Goal: Information Seeking & Learning: Learn about a topic

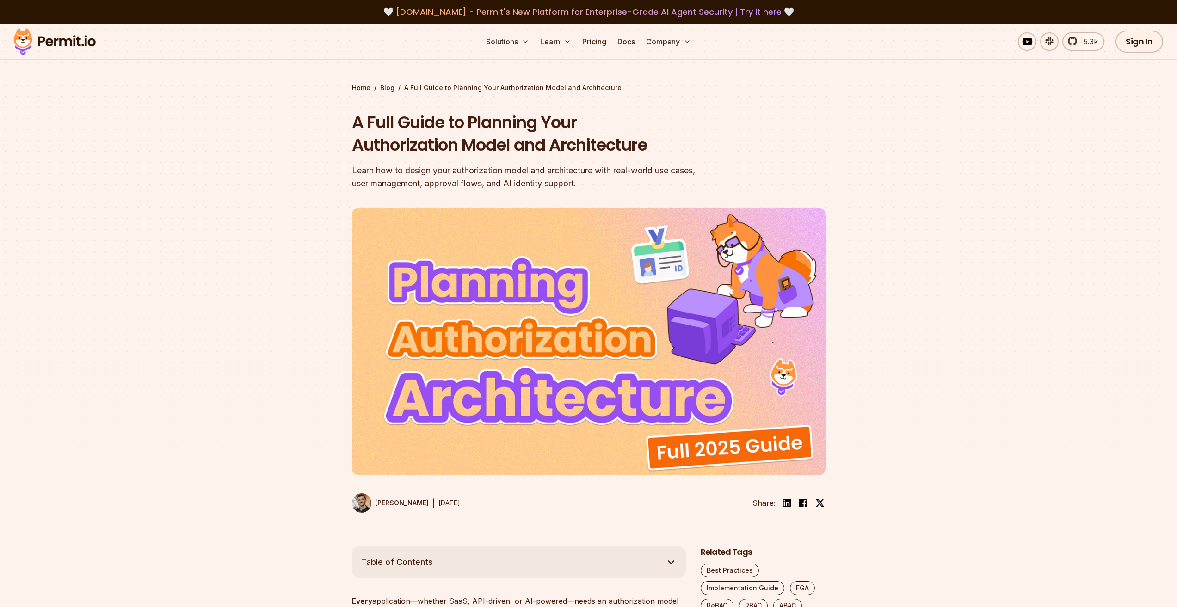
click at [760, 108] on div "Home / Blog / A Full Guide to Planning Your Authorization Model and Architectur…" at bounding box center [589, 303] width 474 height 441
click at [959, 87] on section "Home / Blog / A Full Guide to Planning Your Authorization Model and Architectur…" at bounding box center [588, 285] width 1177 height 523
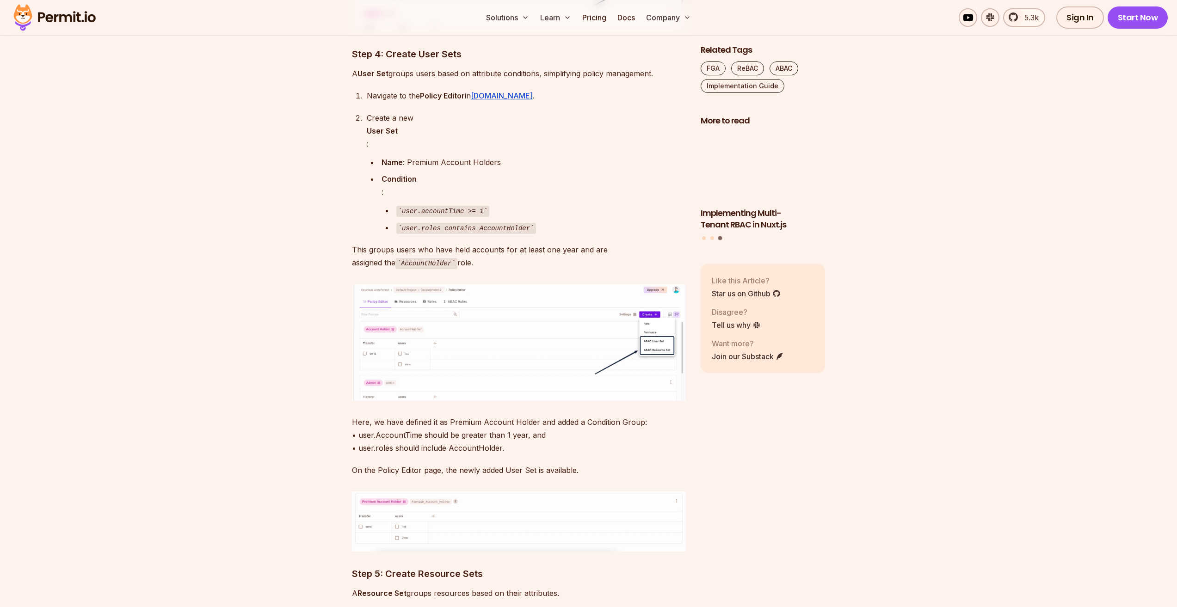
scroll to position [4395, 0]
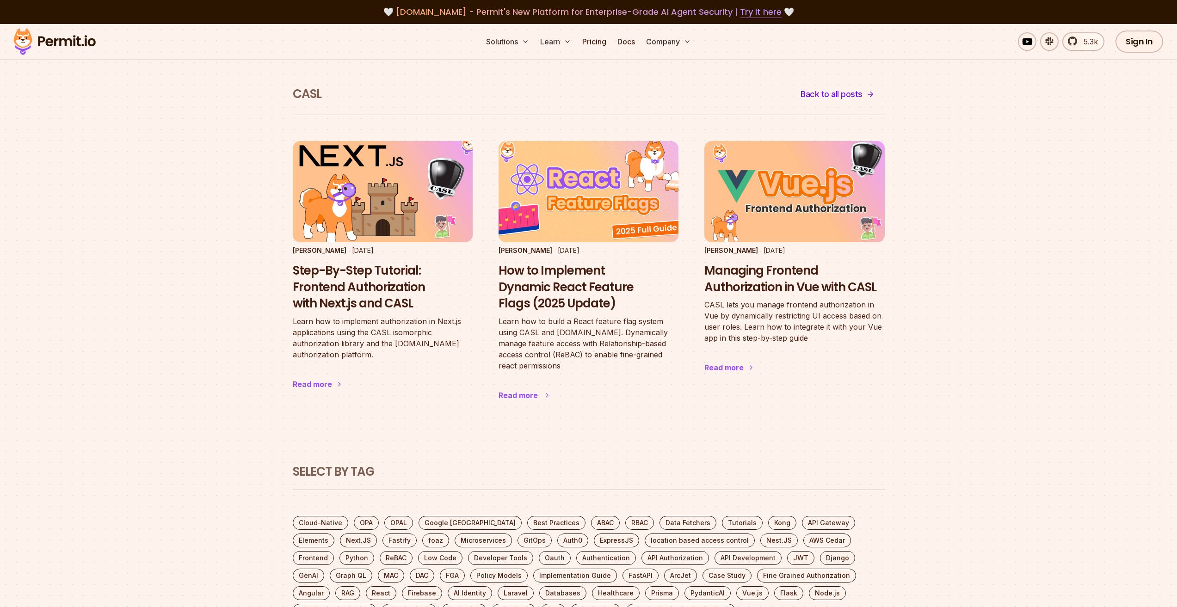
click at [560, 301] on h3 "How to Implement Dynamic React Feature Flags (2025 Update)" at bounding box center [589, 287] width 180 height 49
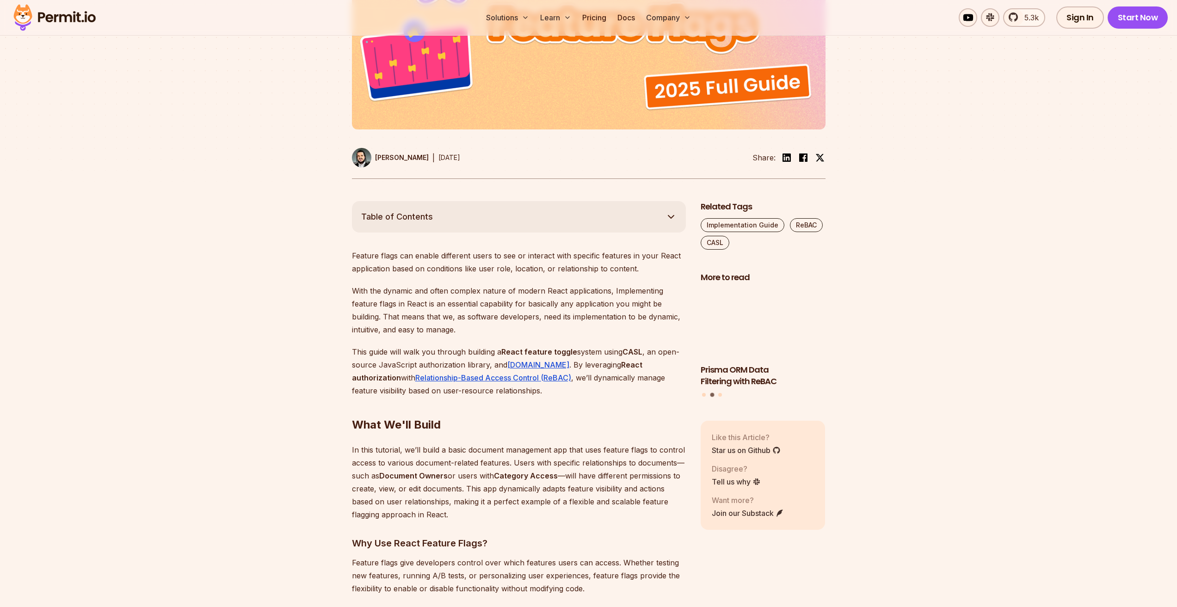
scroll to position [6461, 0]
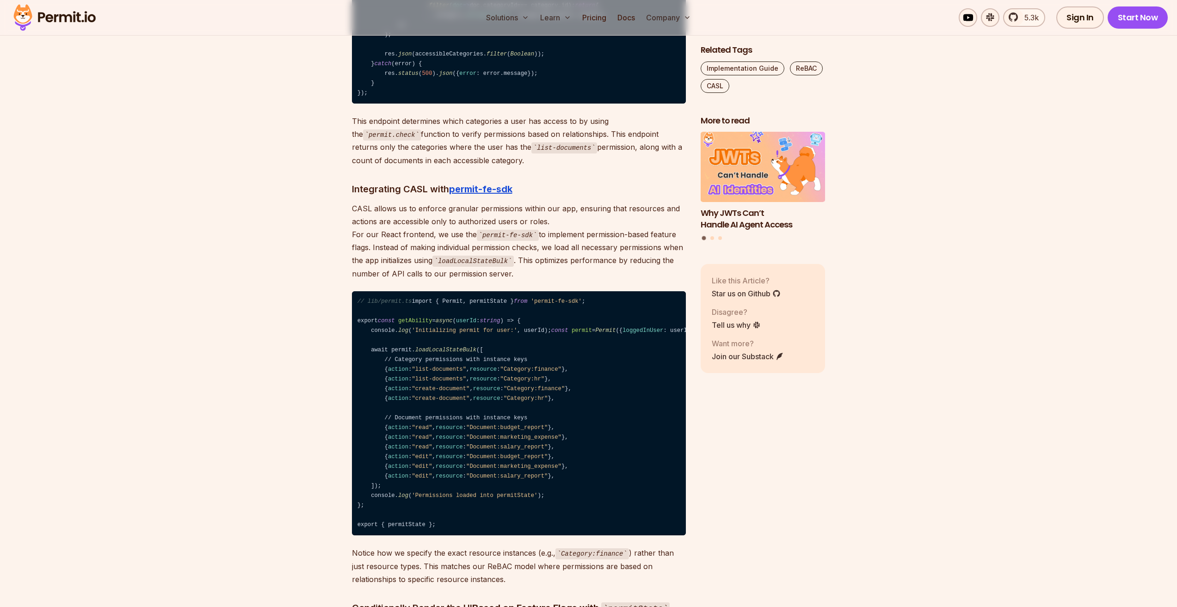
drag, startPoint x: 612, startPoint y: 177, endPoint x: 582, endPoint y: 205, distance: 40.2
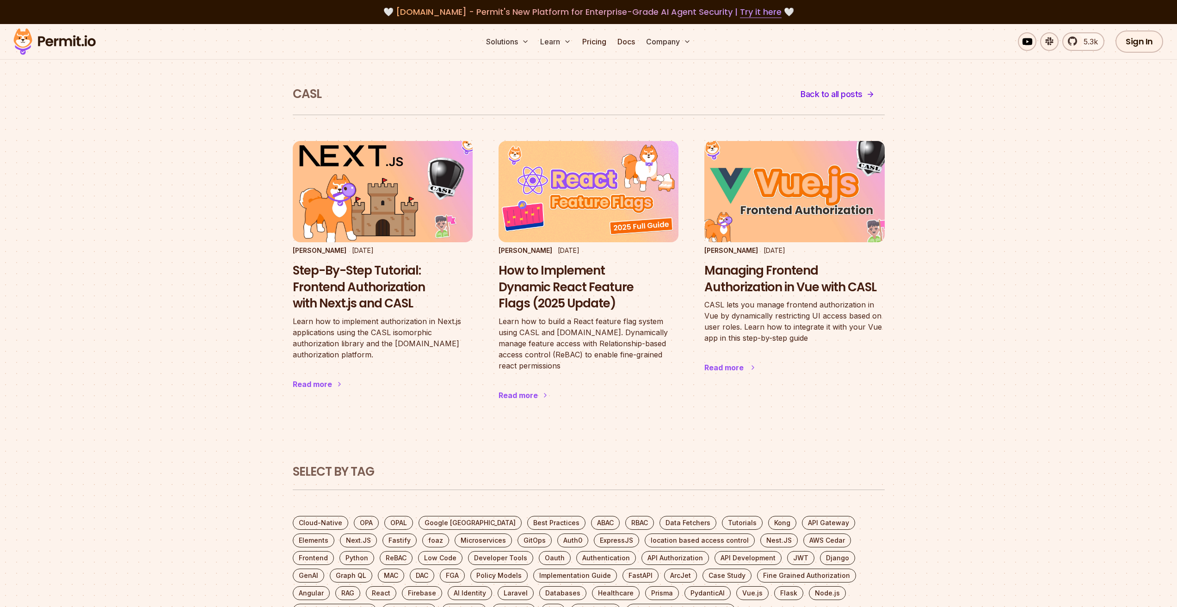
click at [784, 270] on h3 "Managing Frontend Authorization in Vue with CASL" at bounding box center [795, 279] width 180 height 33
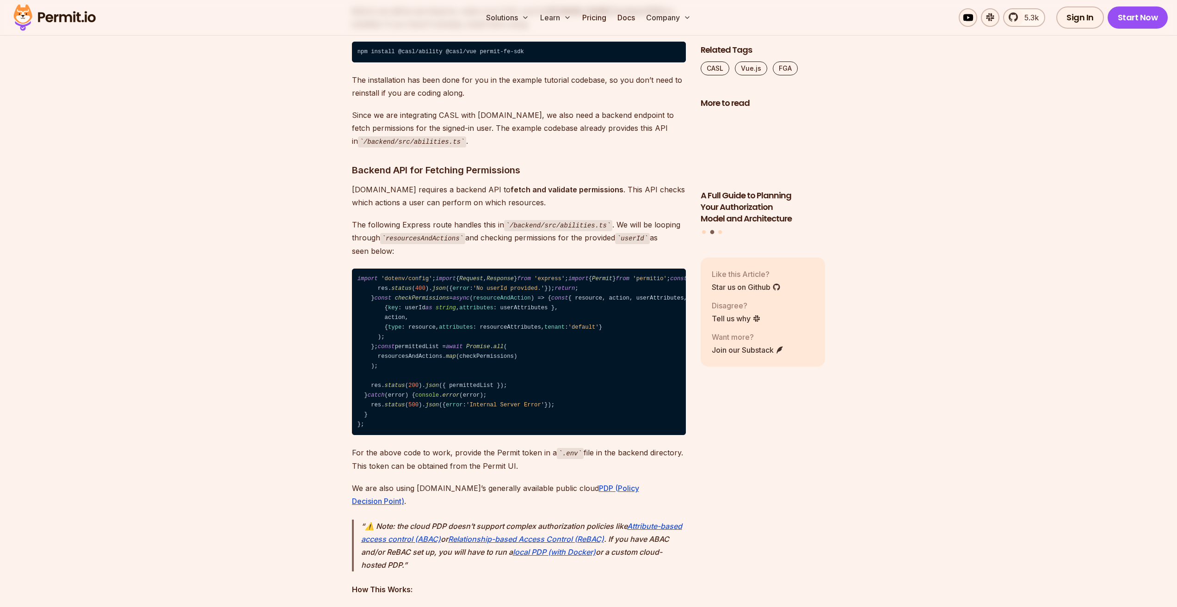
scroll to position [2776, 0]
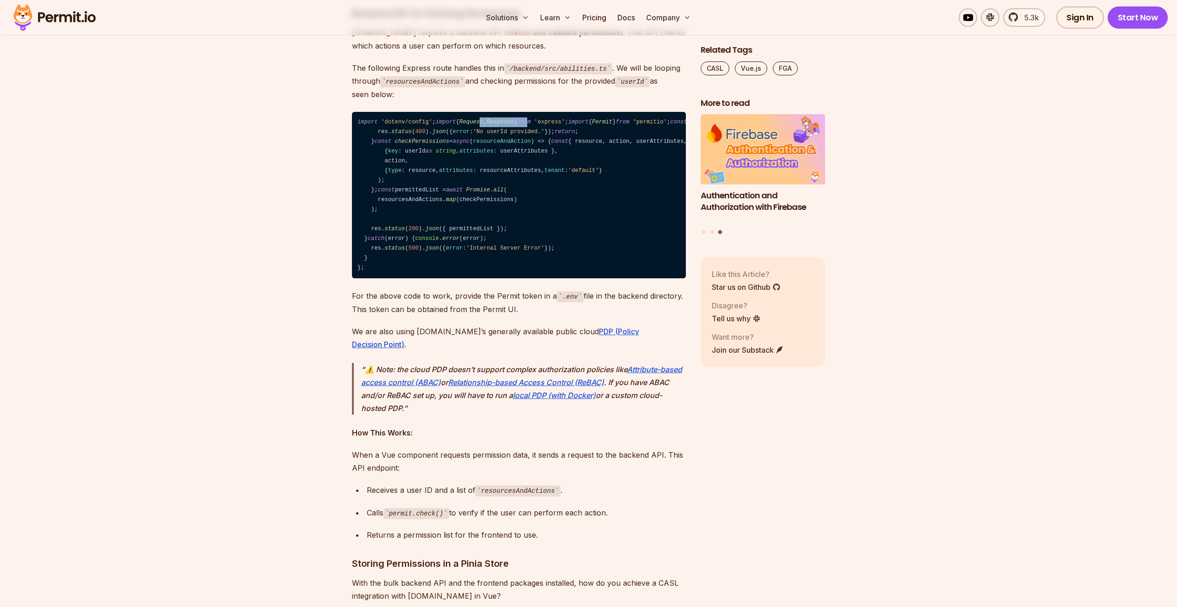
drag, startPoint x: 419, startPoint y: 143, endPoint x: 441, endPoint y: 180, distance: 43.2
click at [456, 146] on code "import 'dotenv/config' ; import { Request , Response } from 'express' ; import …" at bounding box center [519, 195] width 334 height 167
drag, startPoint x: 441, startPoint y: 180, endPoint x: 402, endPoint y: 173, distance: 39.6
click at [769, 125] on span "'<https://cloudpdp.api.permit.io>'" at bounding box center [806, 122] width 75 height 6
drag, startPoint x: 399, startPoint y: 158, endPoint x: 444, endPoint y: 187, distance: 53.5
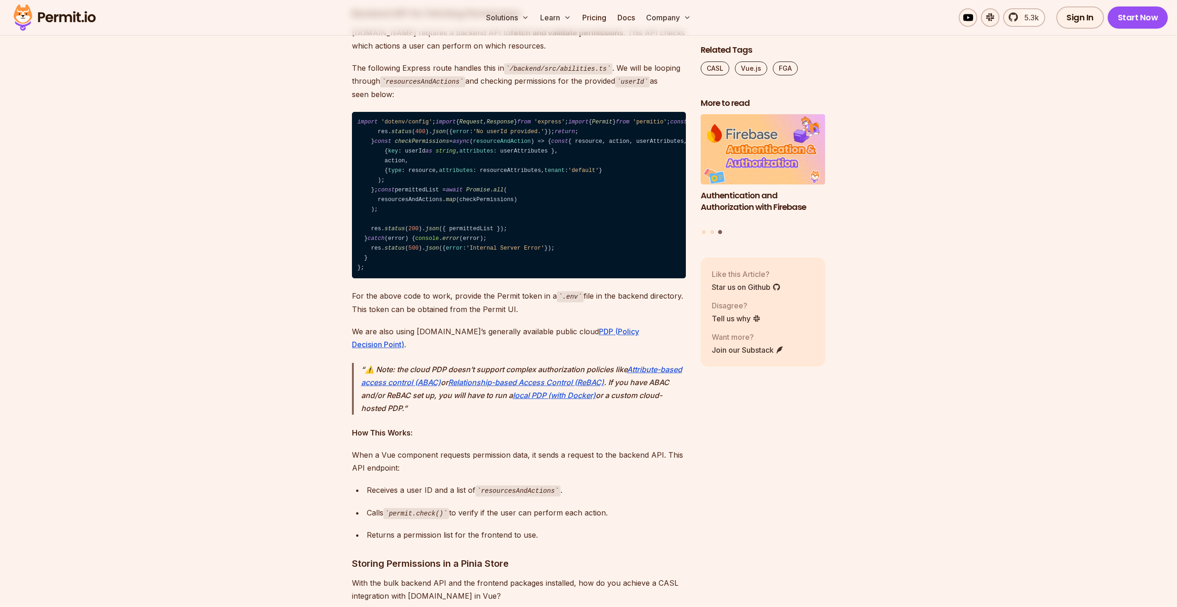
click at [487, 159] on code "import 'dotenv/config' ; import { Request , Response } from 'express' ; import …" at bounding box center [519, 195] width 334 height 167
click at [912, 125] on span "PERMIT_TOKEN" at bounding box center [932, 122] width 41 height 6
drag, startPoint x: 457, startPoint y: 193, endPoint x: 441, endPoint y: 225, distance: 36.0
click at [466, 198] on code "import 'dotenv/config' ; import { Request , Response } from 'express' ; import …" at bounding box center [519, 195] width 334 height 167
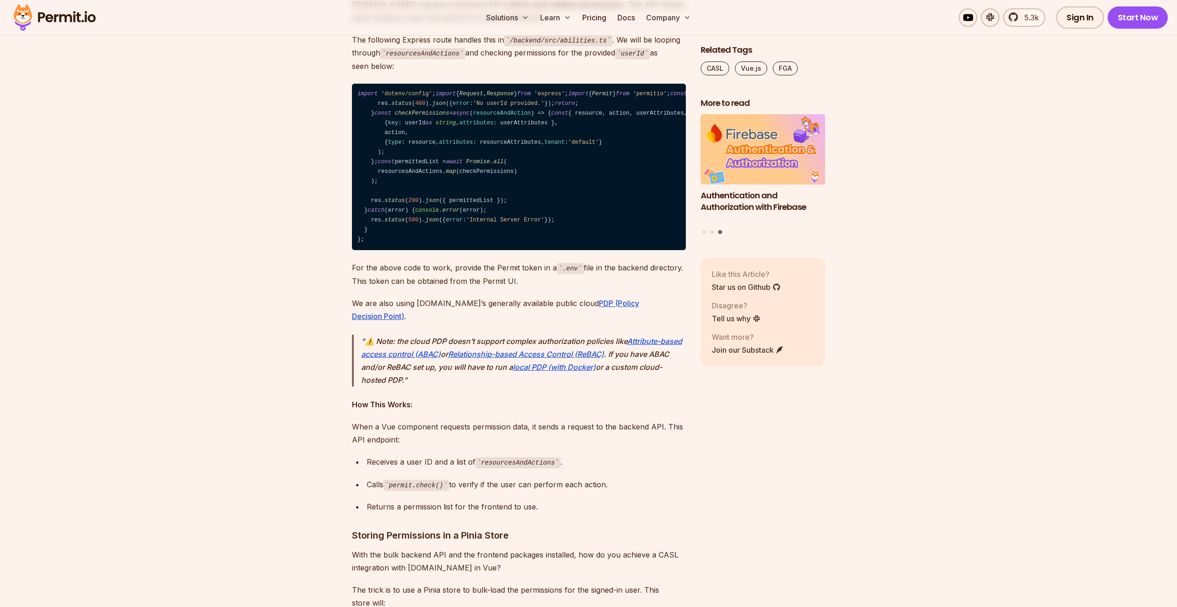
scroll to position [2822, 0]
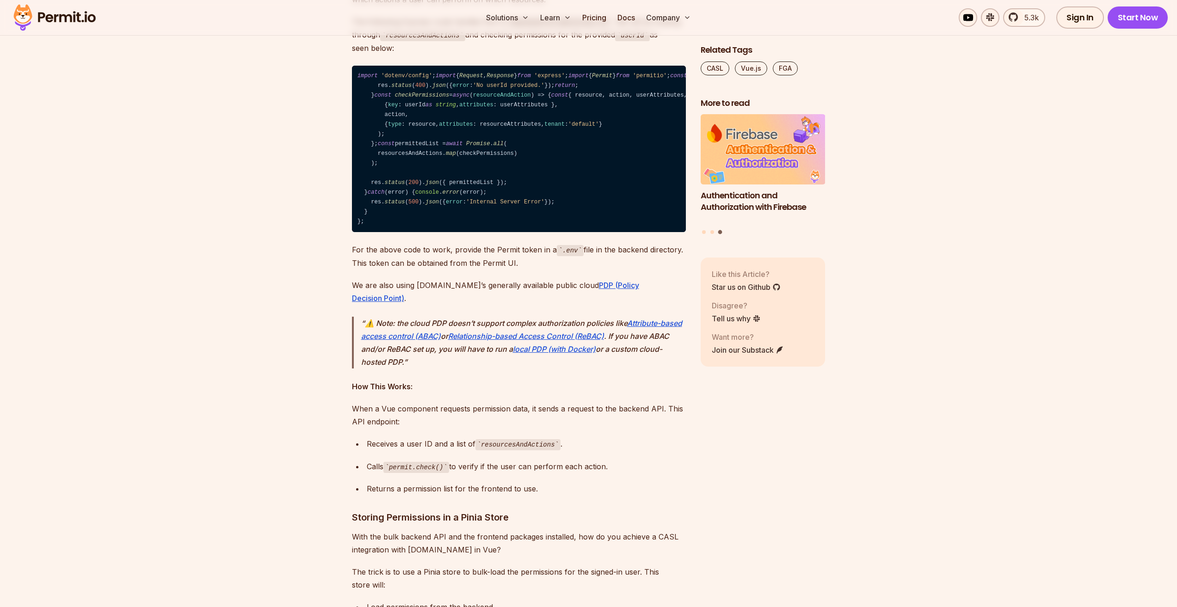
drag, startPoint x: 472, startPoint y: 187, endPoint x: 470, endPoint y: 213, distance: 26.5
click at [492, 193] on code "import 'dotenv/config' ; import { Request , Response } from 'express' ; import …" at bounding box center [519, 149] width 334 height 167
click at [452, 226] on code "import 'dotenv/config' ; import { Request , Response } from 'express' ; import …" at bounding box center [519, 149] width 334 height 167
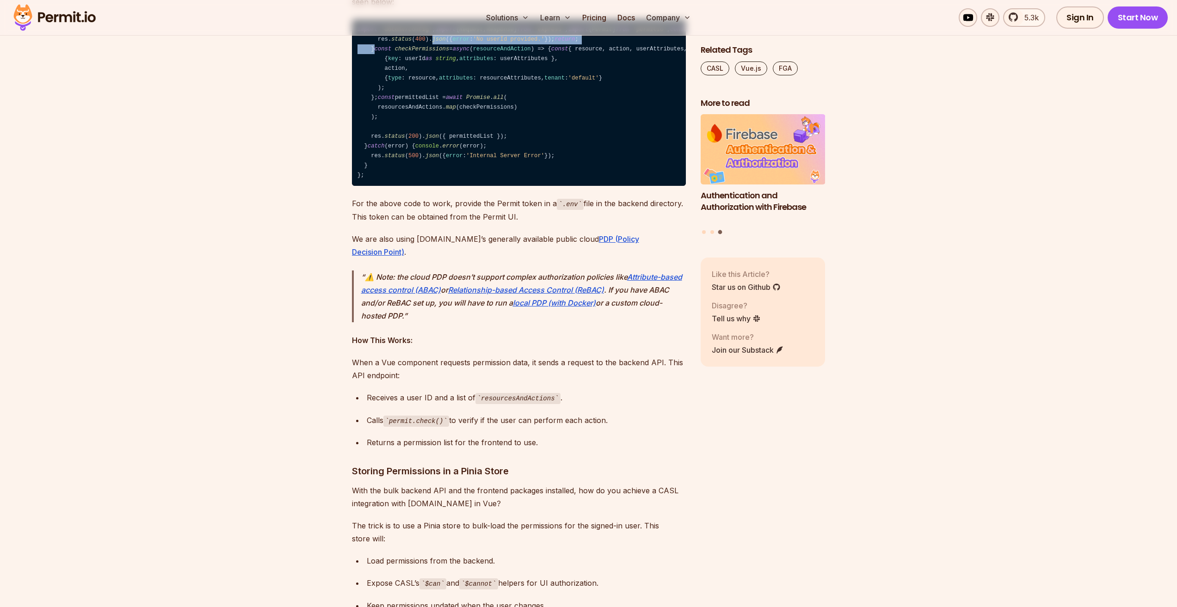
drag, startPoint x: 447, startPoint y: 187, endPoint x: 472, endPoint y: 221, distance: 41.6
click at [481, 186] on code "import 'dotenv/config' ; import { Request , Response } from 'express' ; import …" at bounding box center [519, 102] width 334 height 167
click at [422, 186] on code "import 'dotenv/config' ; import { Request , Response } from 'express' ; import …" at bounding box center [519, 102] width 334 height 167
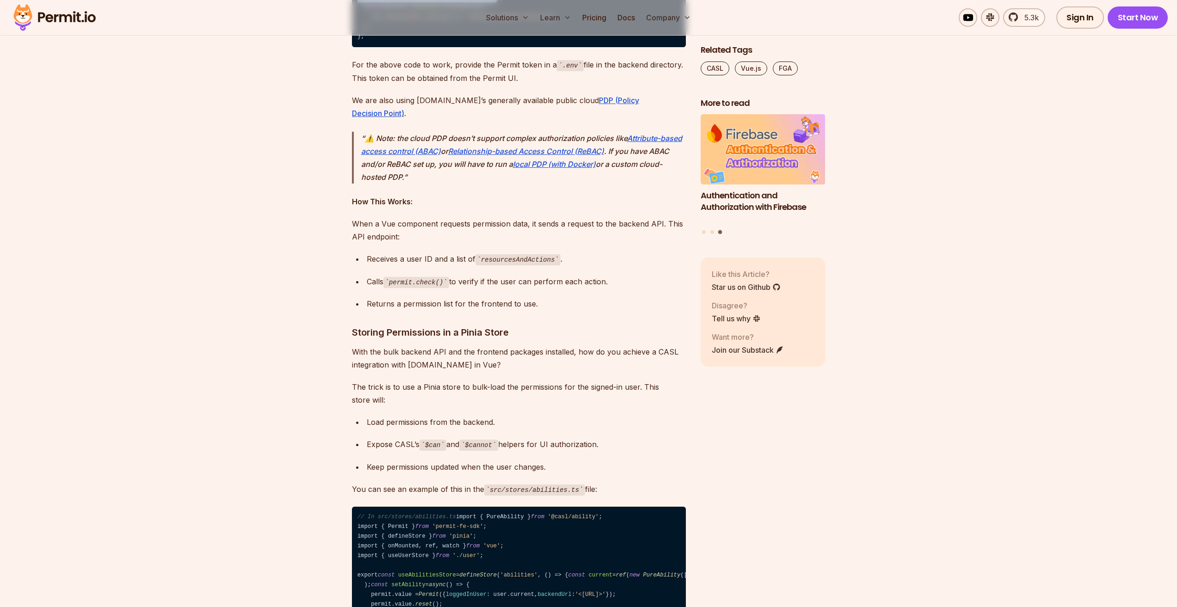
drag, startPoint x: 454, startPoint y: 188, endPoint x: 482, endPoint y: 225, distance: 46.2
click at [446, 20] on span "error" at bounding box center [454, 17] width 17 height 6
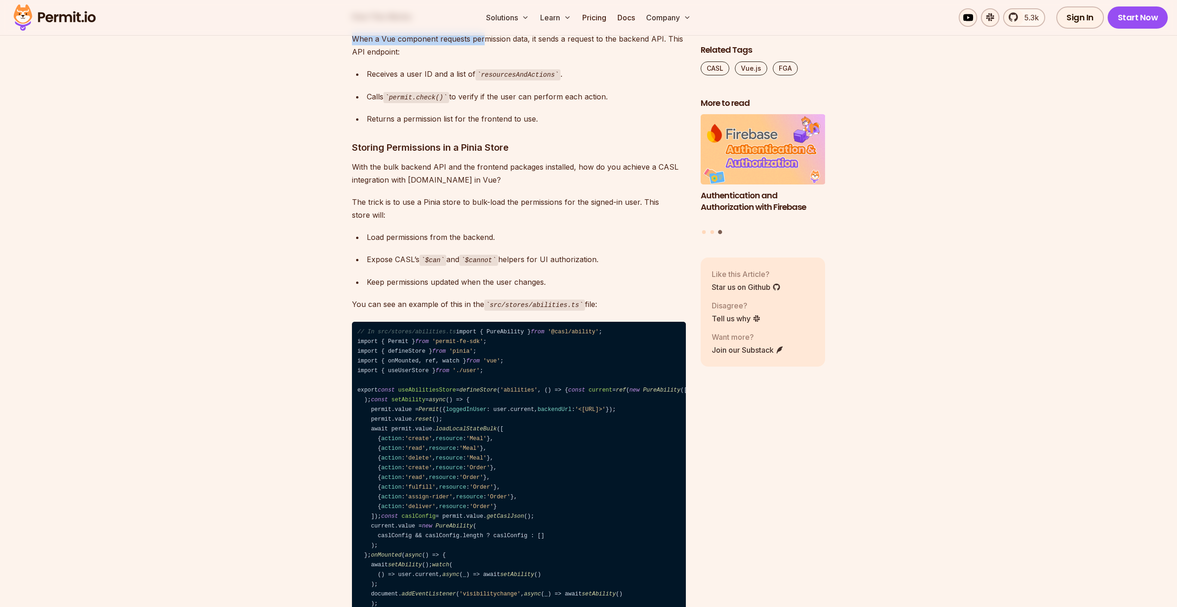
drag, startPoint x: 448, startPoint y: 231, endPoint x: 473, endPoint y: 266, distance: 43.2
click at [483, 262] on div "Vue.js is a powerful front-end framework for building fast and interactive web …" at bounding box center [519, 335] width 334 height 5865
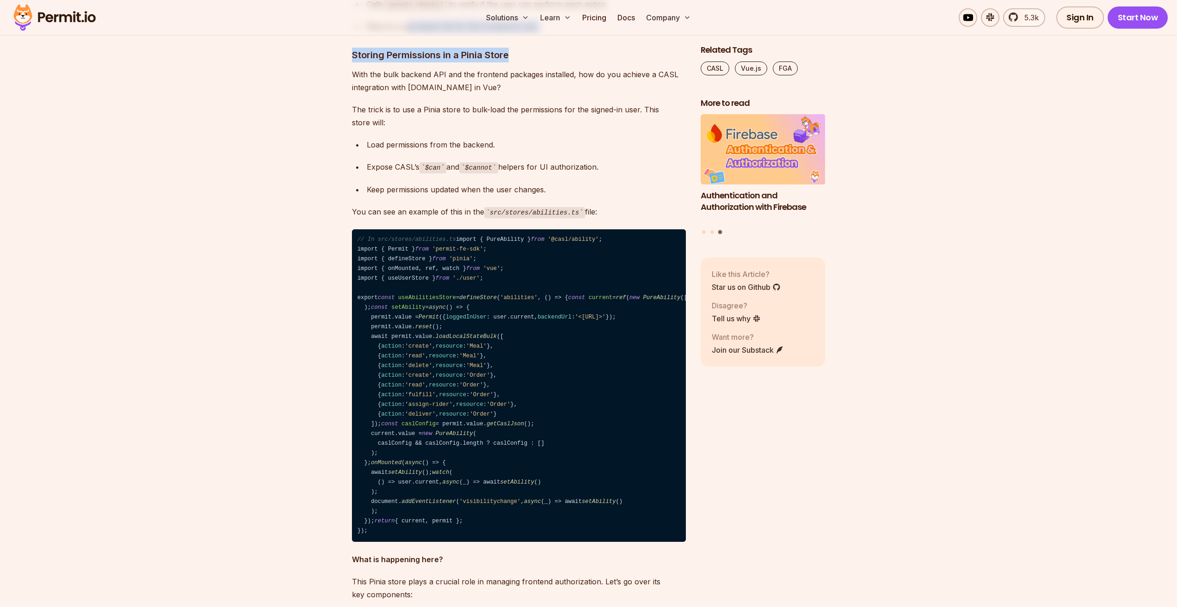
drag, startPoint x: 418, startPoint y: 243, endPoint x: 484, endPoint y: 297, distance: 85.5
click at [536, 273] on div "Vue.js is a powerful front-end framework for building fast and interactive web …" at bounding box center [519, 242] width 334 height 5865
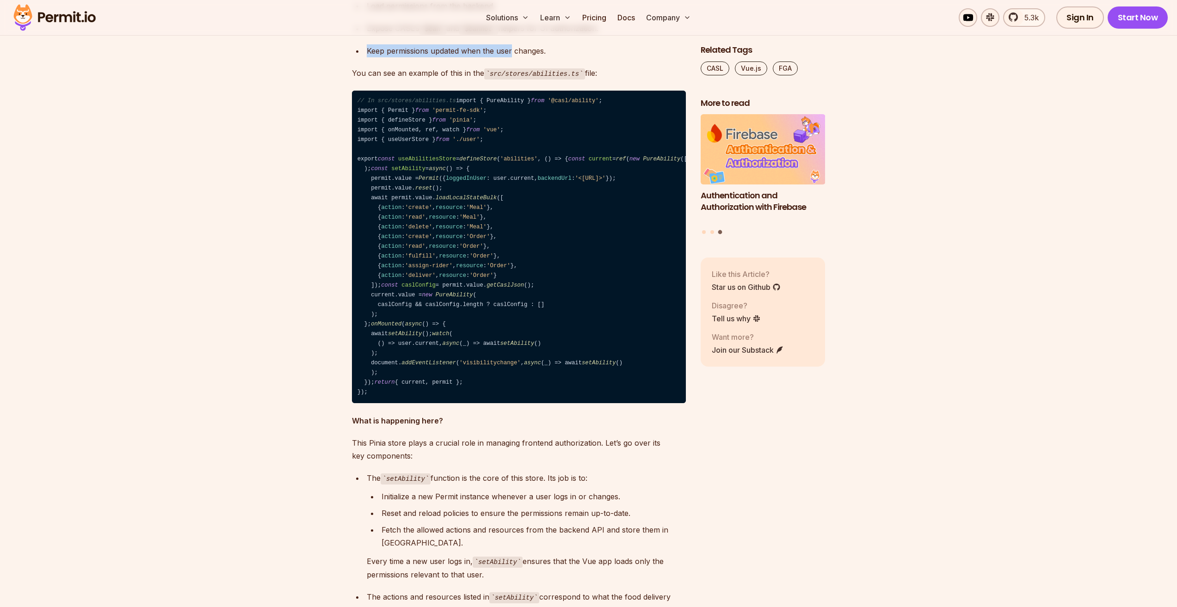
drag, startPoint x: 433, startPoint y: 261, endPoint x: 509, endPoint y: 277, distance: 77.9
click at [513, 57] on ul "Load permissions from the backend. Expose CASL’s $can and $cannot helpers for U…" at bounding box center [519, 29] width 334 height 58
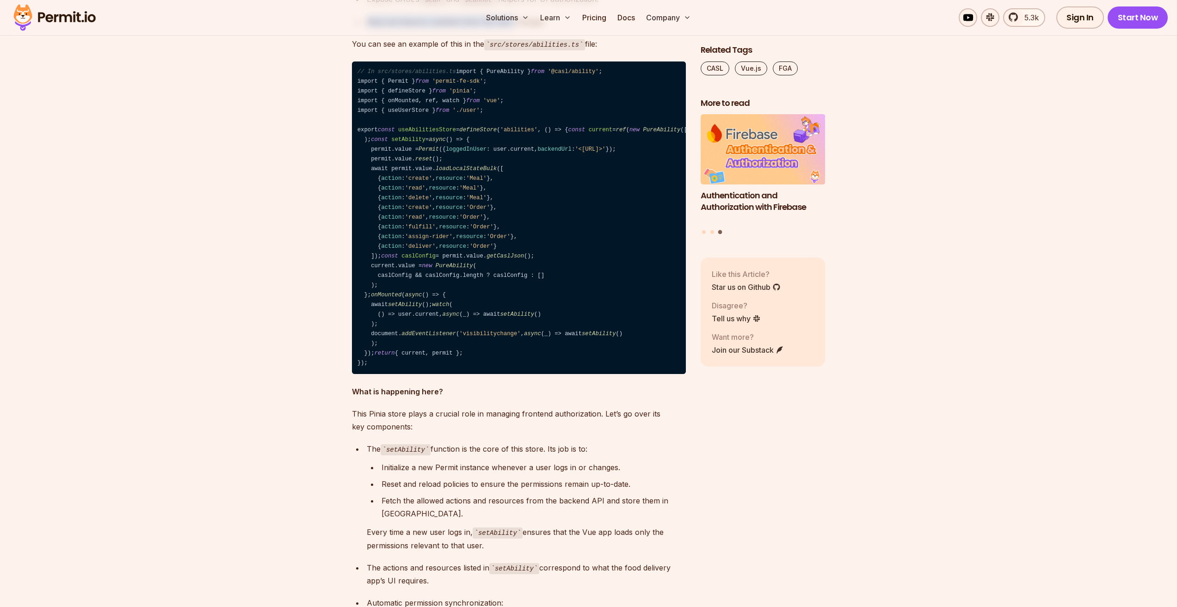
scroll to position [3516, 0]
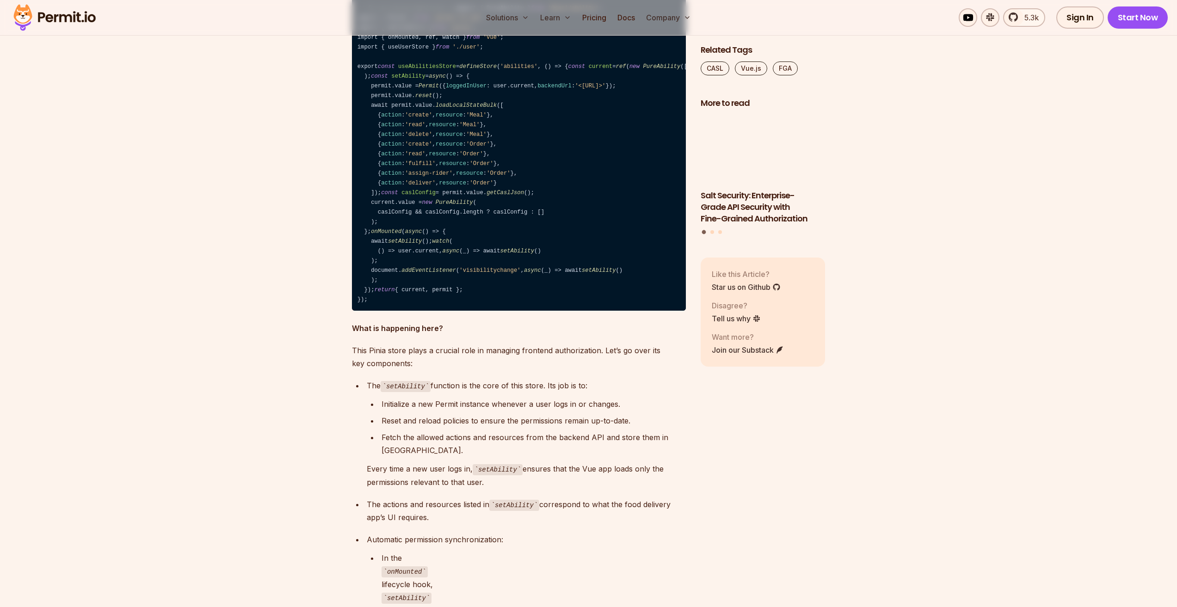
drag, startPoint x: 489, startPoint y: 160, endPoint x: 485, endPoint y: 171, distance: 11.6
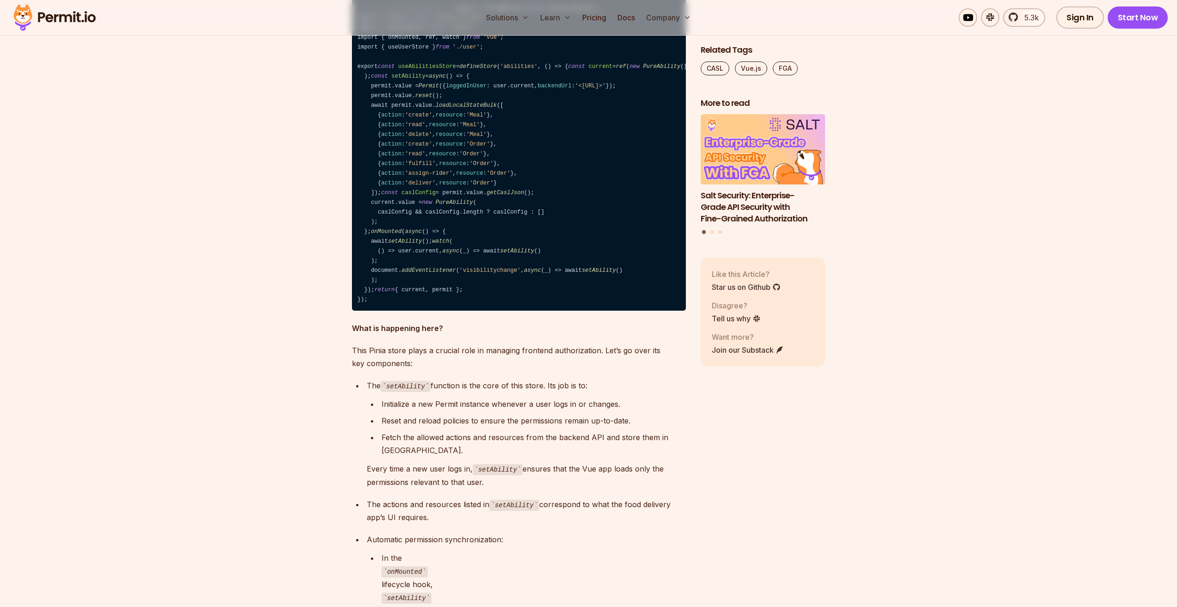
drag, startPoint x: 444, startPoint y: 197, endPoint x: 414, endPoint y: 186, distance: 32.5
drag, startPoint x: 419, startPoint y: 181, endPoint x: 487, endPoint y: 194, distance: 69.6
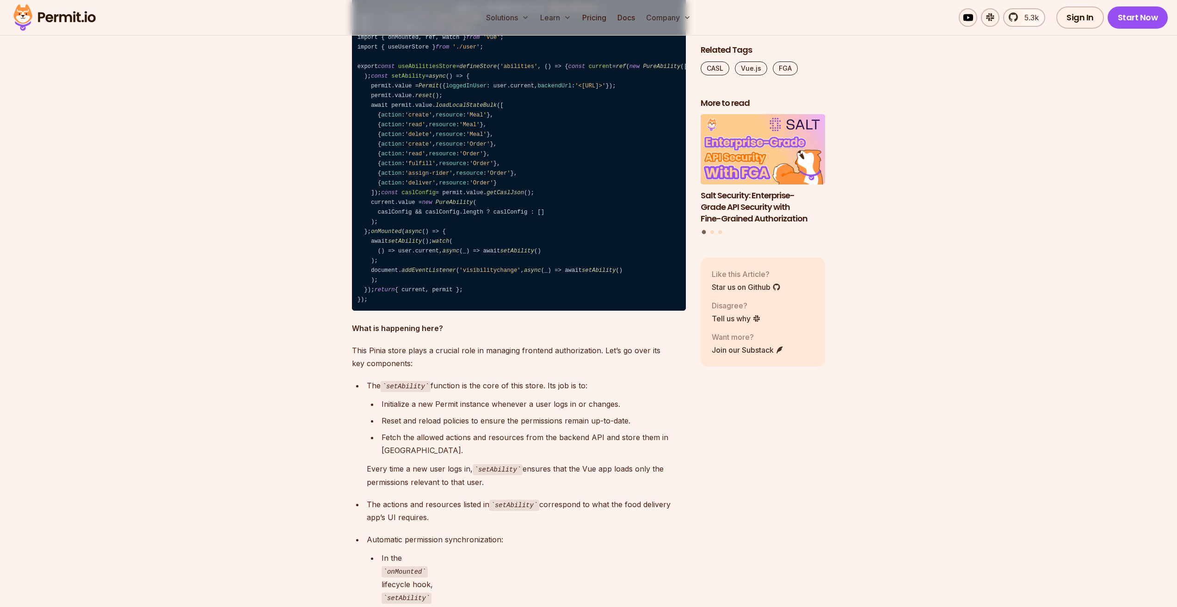
drag, startPoint x: 412, startPoint y: 204, endPoint x: 507, endPoint y: 202, distance: 95.3
click at [497, 211] on div "Vue.js is a powerful front-end framework for building fast and interactive web …" at bounding box center [519, 11] width 334 height 5865
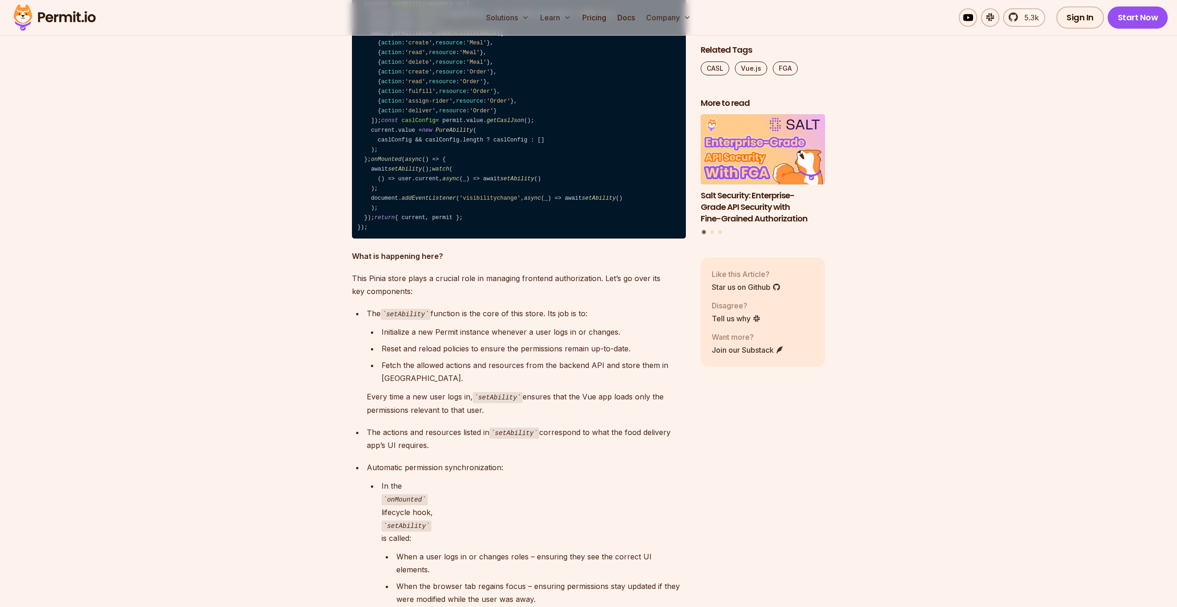
scroll to position [3608, 0]
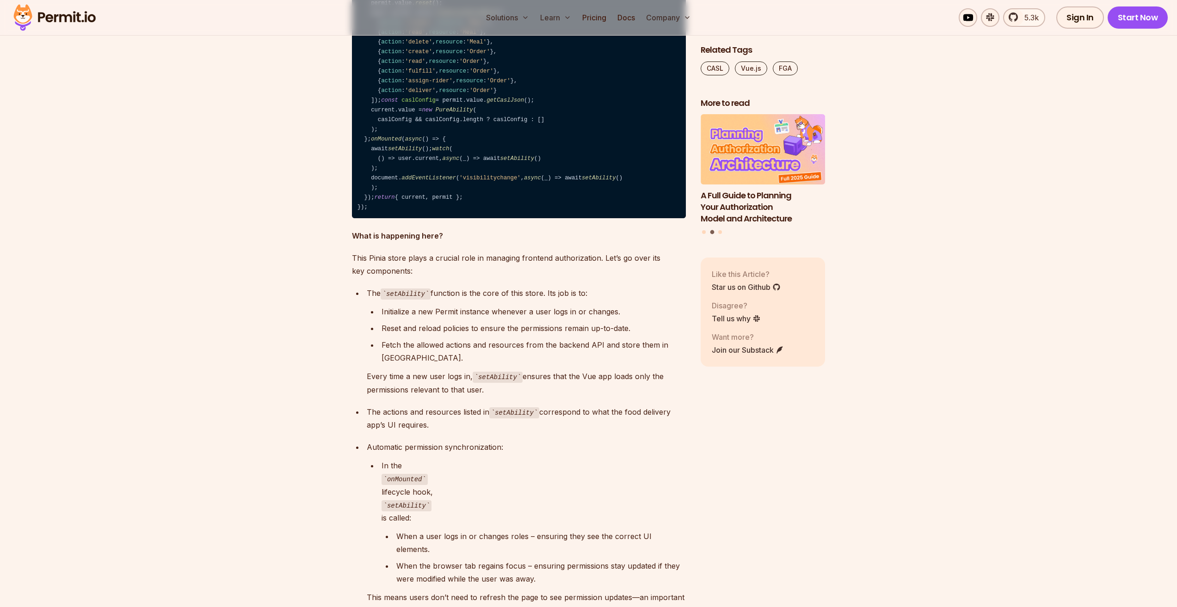
drag, startPoint x: 444, startPoint y: 107, endPoint x: 602, endPoint y: 107, distance: 158.7
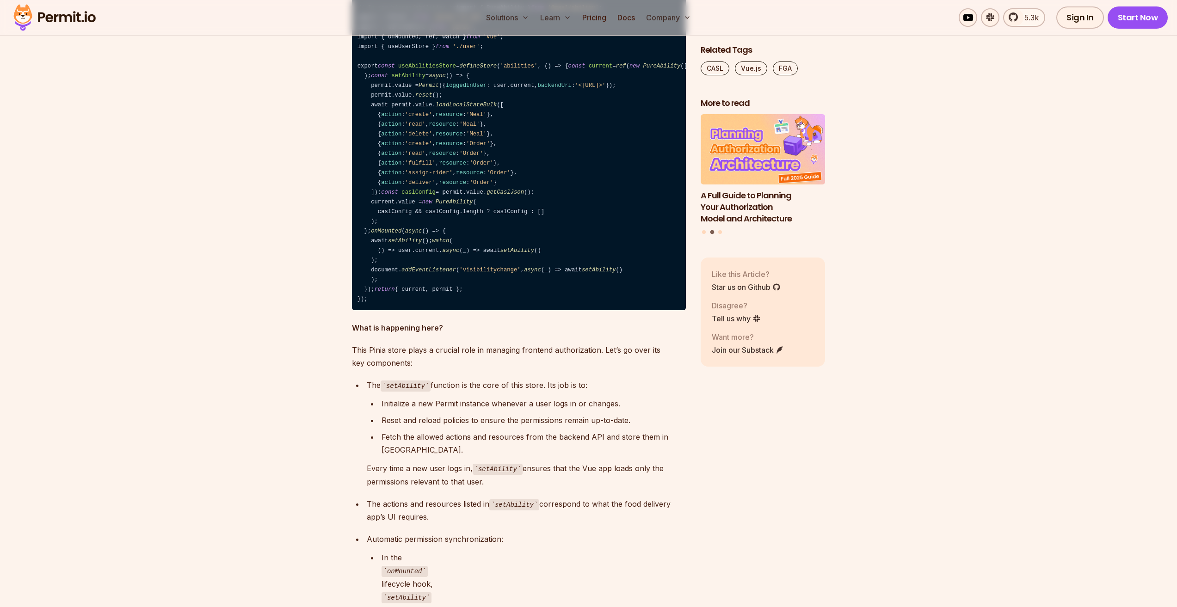
scroll to position [3516, 0]
drag, startPoint x: 399, startPoint y: 70, endPoint x: 503, endPoint y: 70, distance: 103.6
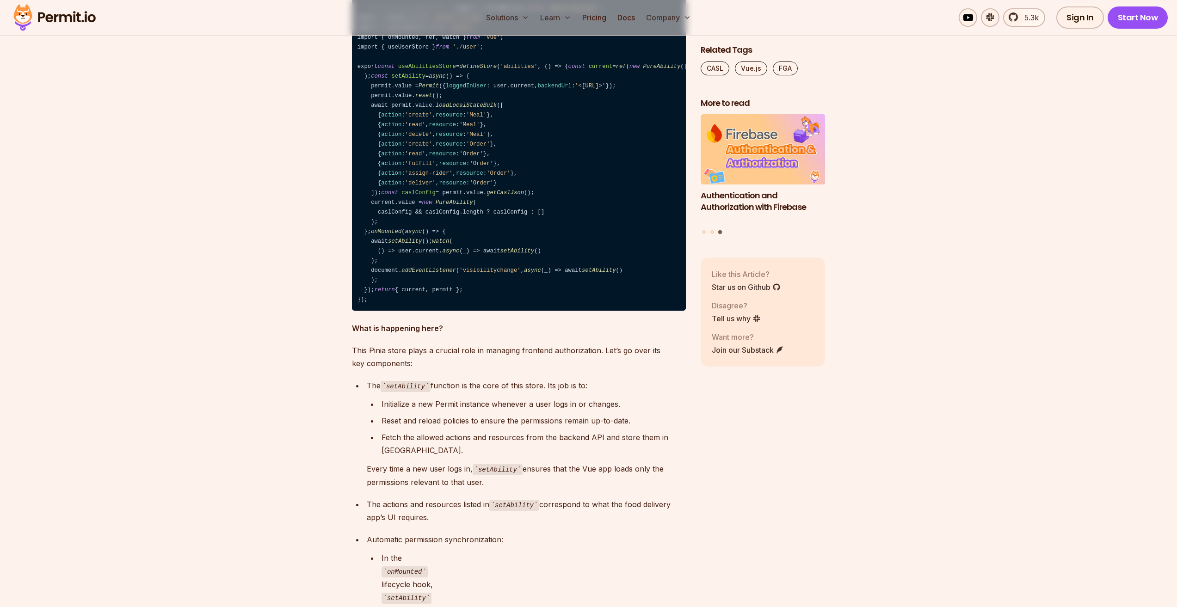
click at [502, 85] on div "Vue.js is a powerful front-end framework for building fast and interactive web …" at bounding box center [519, 11] width 334 height 5865
drag, startPoint x: 565, startPoint y: 62, endPoint x: 659, endPoint y: 64, distance: 94.4
drag, startPoint x: 650, startPoint y: 75, endPoint x: 624, endPoint y: 81, distance: 26.9
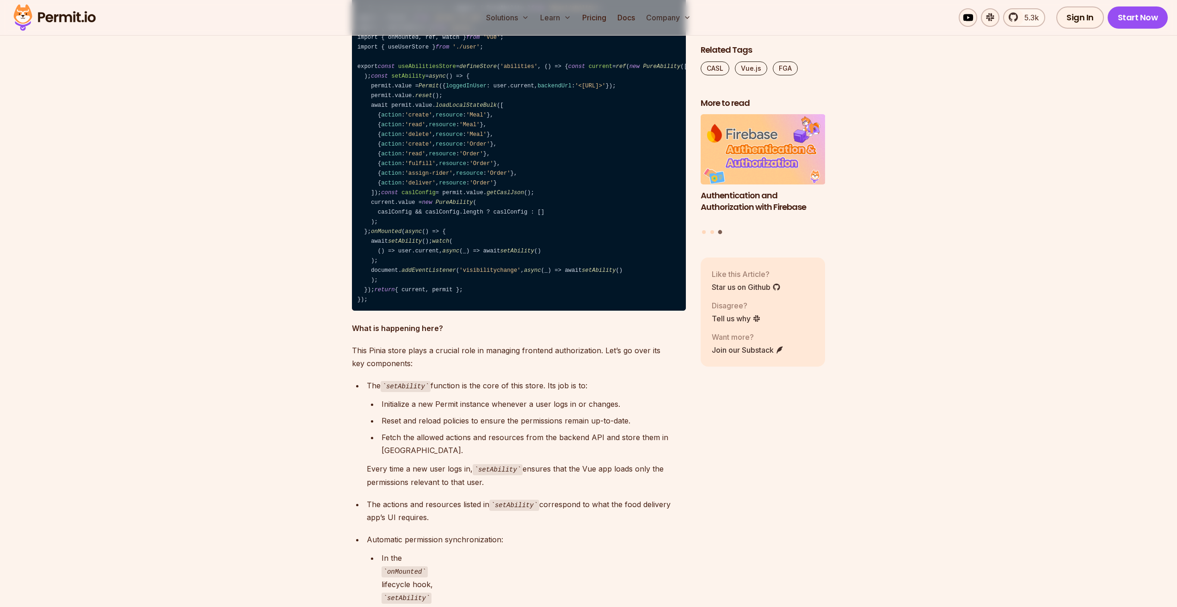
drag, startPoint x: 410, startPoint y: 96, endPoint x: 485, endPoint y: 121, distance: 78.6
click at [485, 121] on div "Vue.js is a powerful front-end framework for building fast and interactive web …" at bounding box center [519, 11] width 334 height 5865
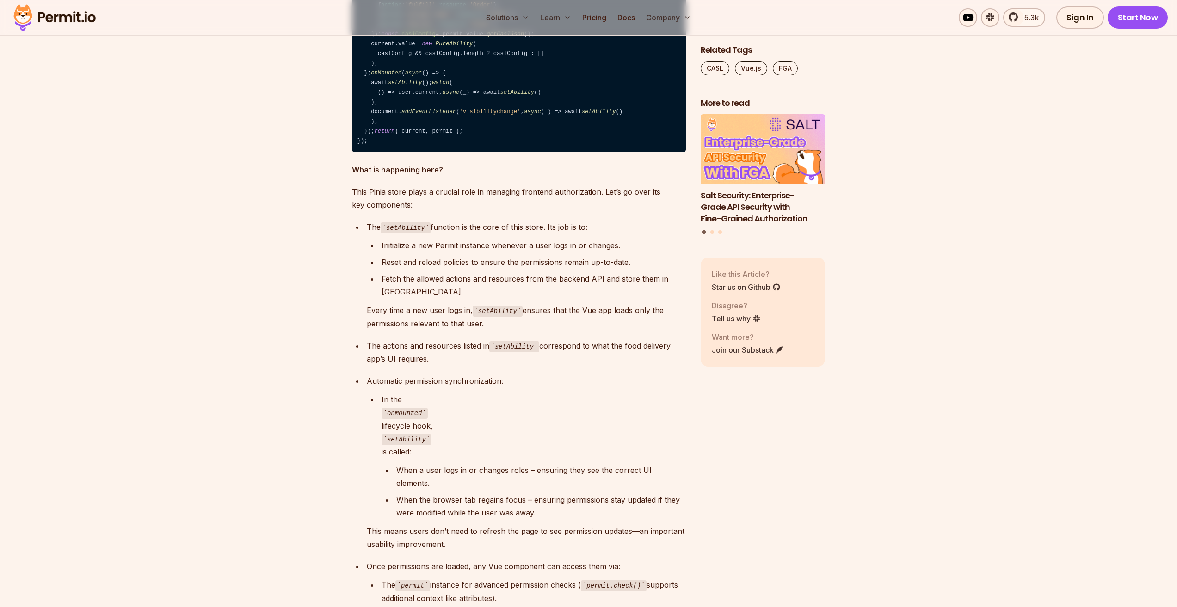
scroll to position [3701, 0]
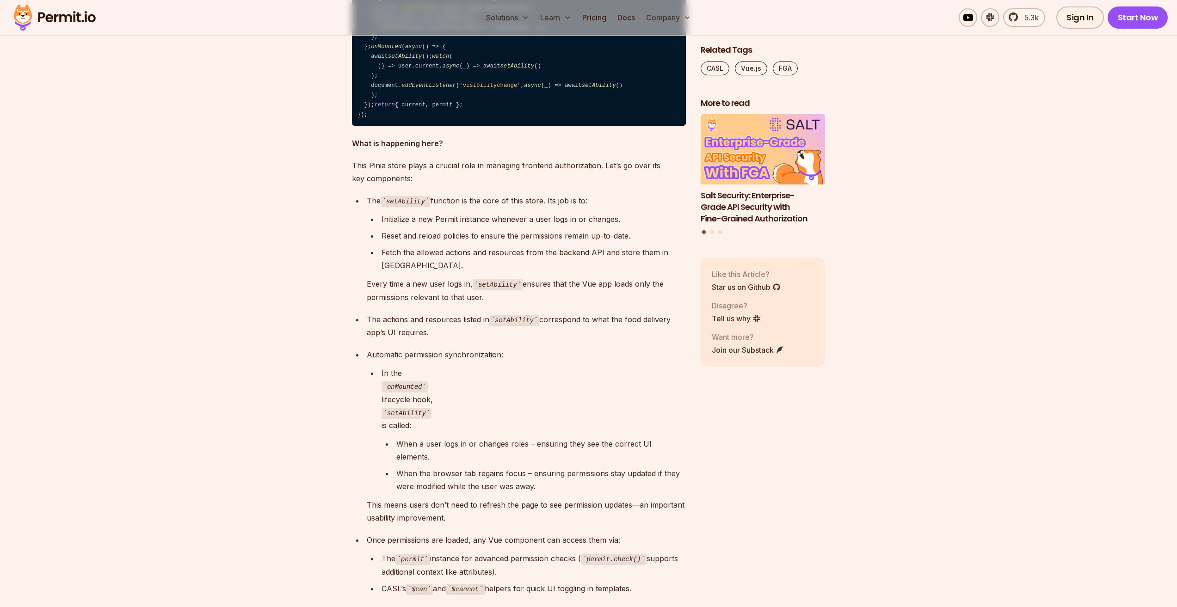
drag, startPoint x: 381, startPoint y: 149, endPoint x: 439, endPoint y: 152, distance: 57.9
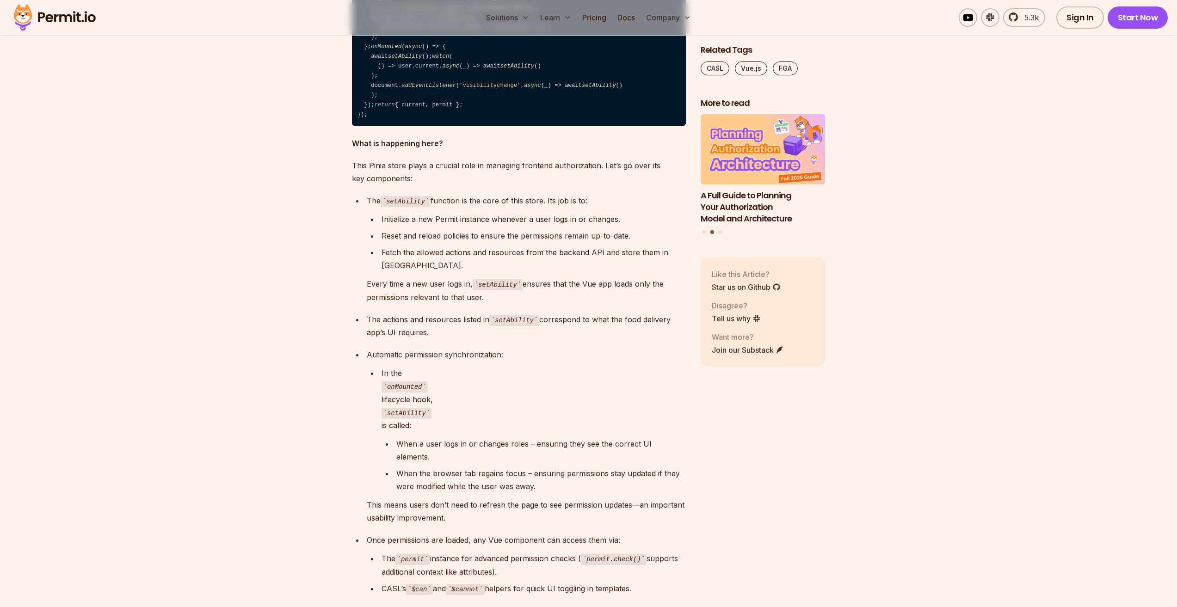
drag, startPoint x: 394, startPoint y: 169, endPoint x: 426, endPoint y: 194, distance: 40.5
drag, startPoint x: 426, startPoint y: 194, endPoint x: 417, endPoint y: 194, distance: 8.8
drag, startPoint x: 485, startPoint y: 179, endPoint x: 499, endPoint y: 179, distance: 13.9
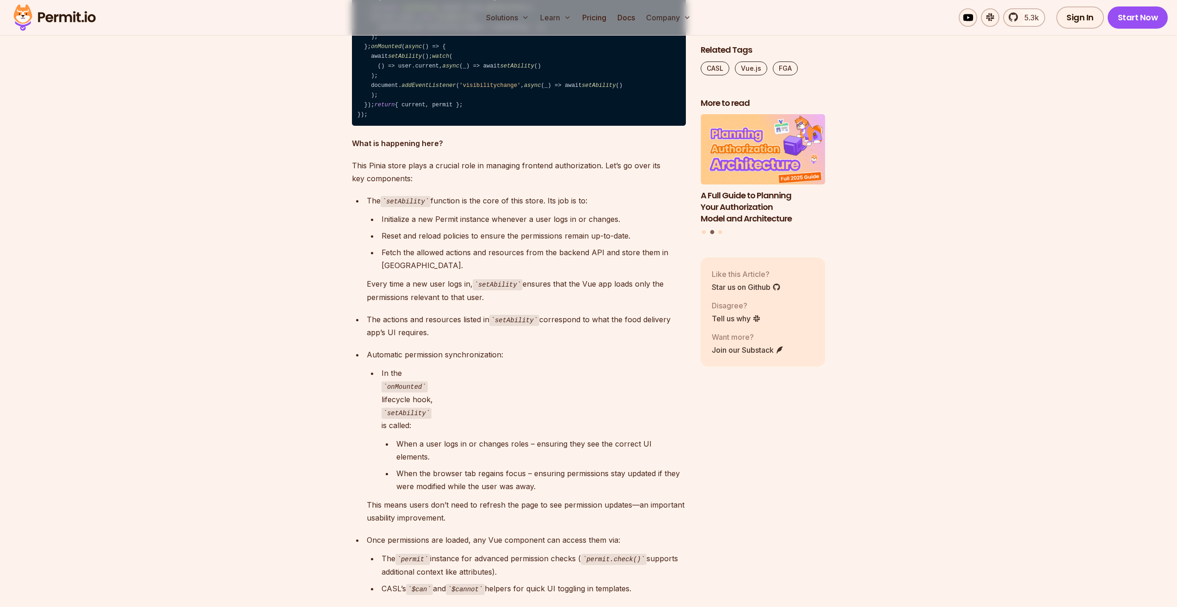
drag, startPoint x: 479, startPoint y: 193, endPoint x: 414, endPoint y: 207, distance: 66.7
drag, startPoint x: 390, startPoint y: 217, endPoint x: 460, endPoint y: 225, distance: 69.8
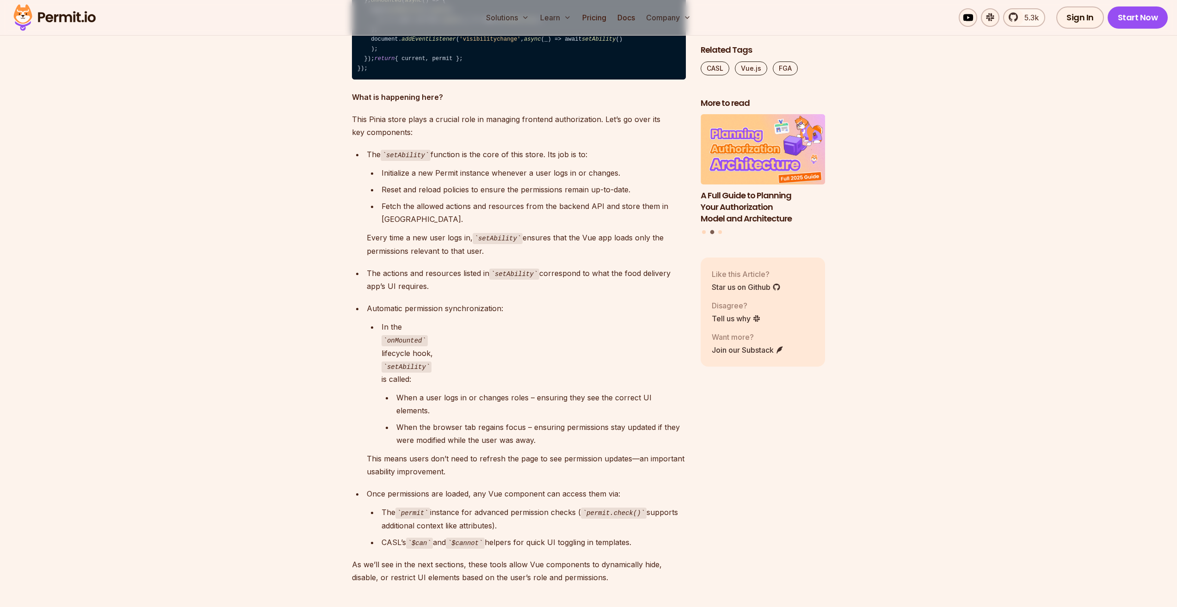
drag, startPoint x: 413, startPoint y: 192, endPoint x: 462, endPoint y: 192, distance: 49.0
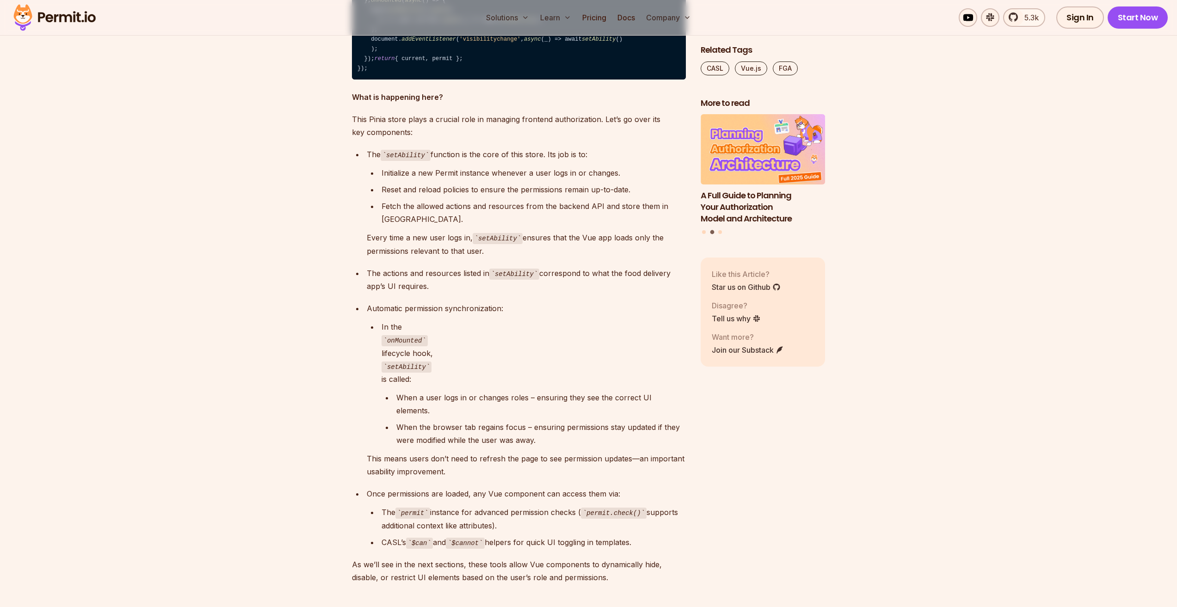
drag, startPoint x: 494, startPoint y: 221, endPoint x: 480, endPoint y: 240, distance: 23.1
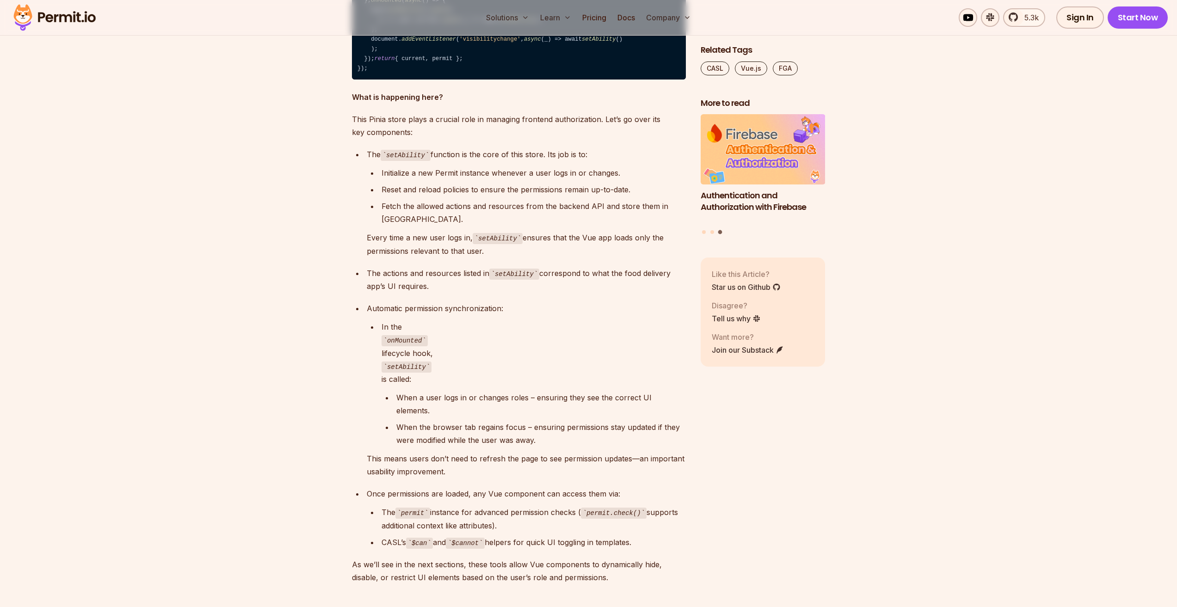
drag, startPoint x: 401, startPoint y: 226, endPoint x: 494, endPoint y: 230, distance: 92.6
drag, startPoint x: 452, startPoint y: 253, endPoint x: 443, endPoint y: 259, distance: 10.3
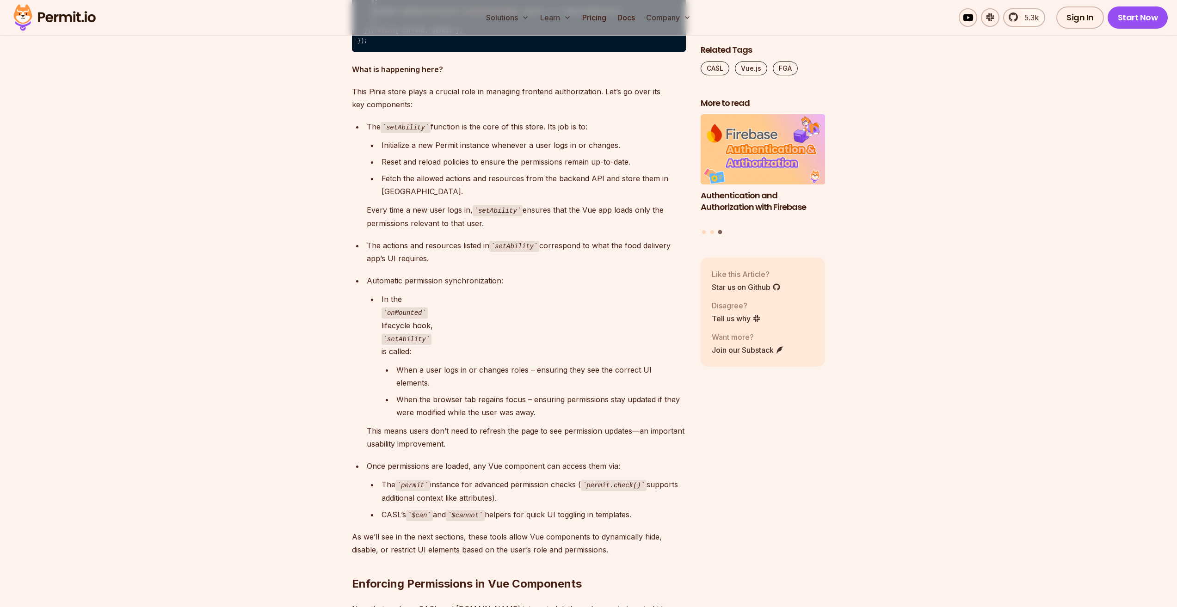
scroll to position [3793, 0]
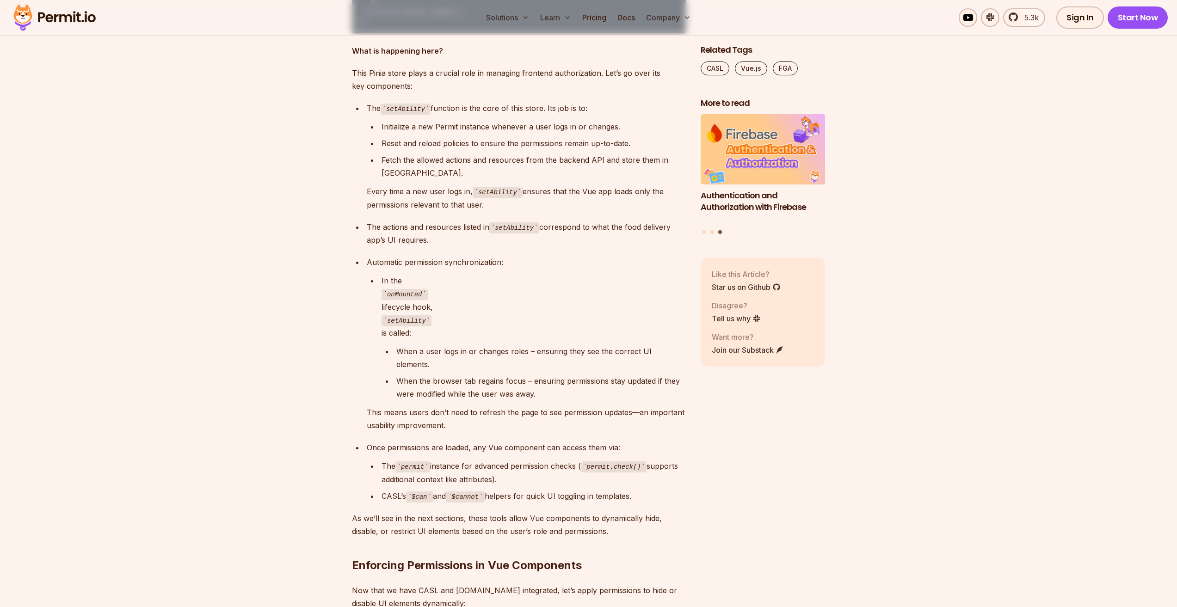
drag, startPoint x: 480, startPoint y: 284, endPoint x: 512, endPoint y: 284, distance: 32.4
drag
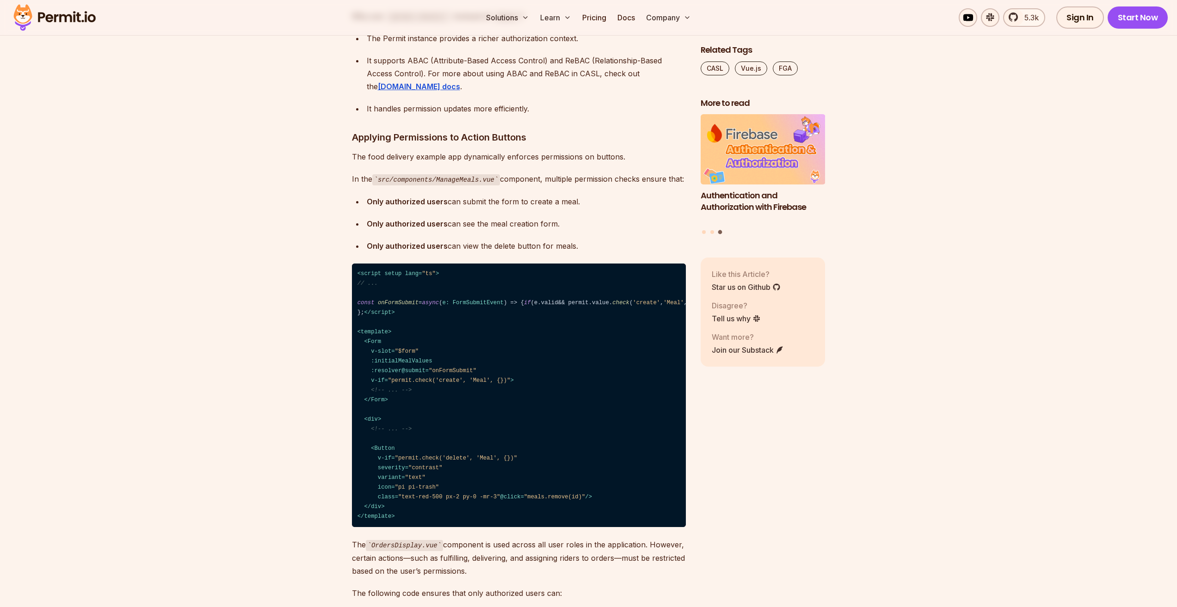
scroll to position [4626, 0]
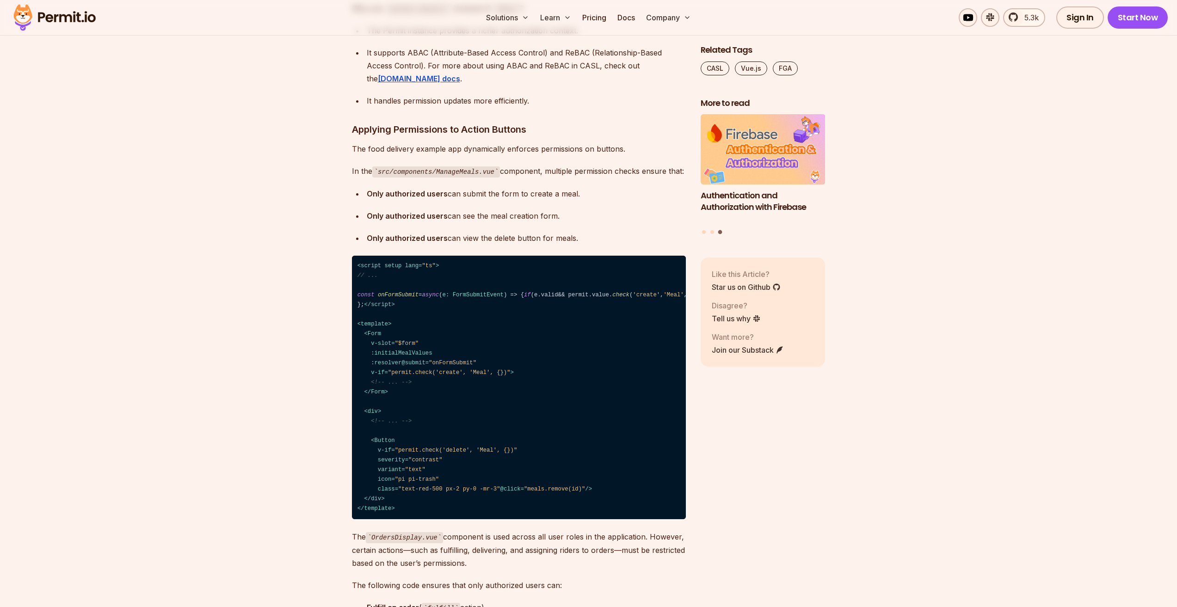
drag, startPoint x: 468, startPoint y: 245, endPoint x: 507, endPoint y: 268, distance: 45.2
drag, startPoint x: 467, startPoint y: 308, endPoint x: 459, endPoint y: 318, distance: 13.0
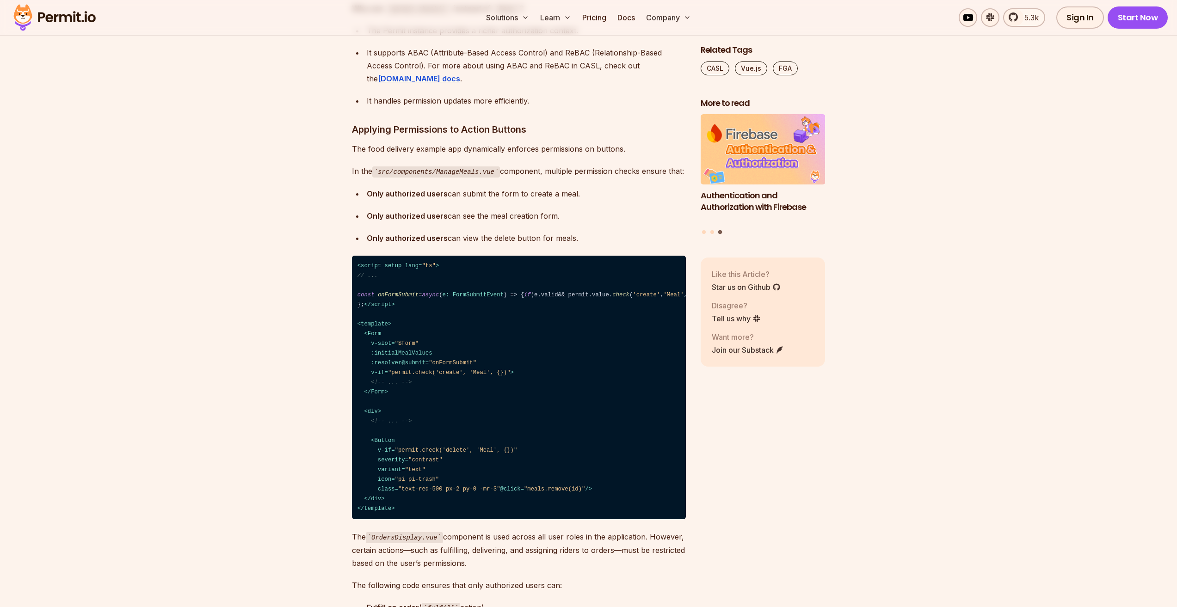
drag, startPoint x: 418, startPoint y: 291, endPoint x: 480, endPoint y: 292, distance: 61.6
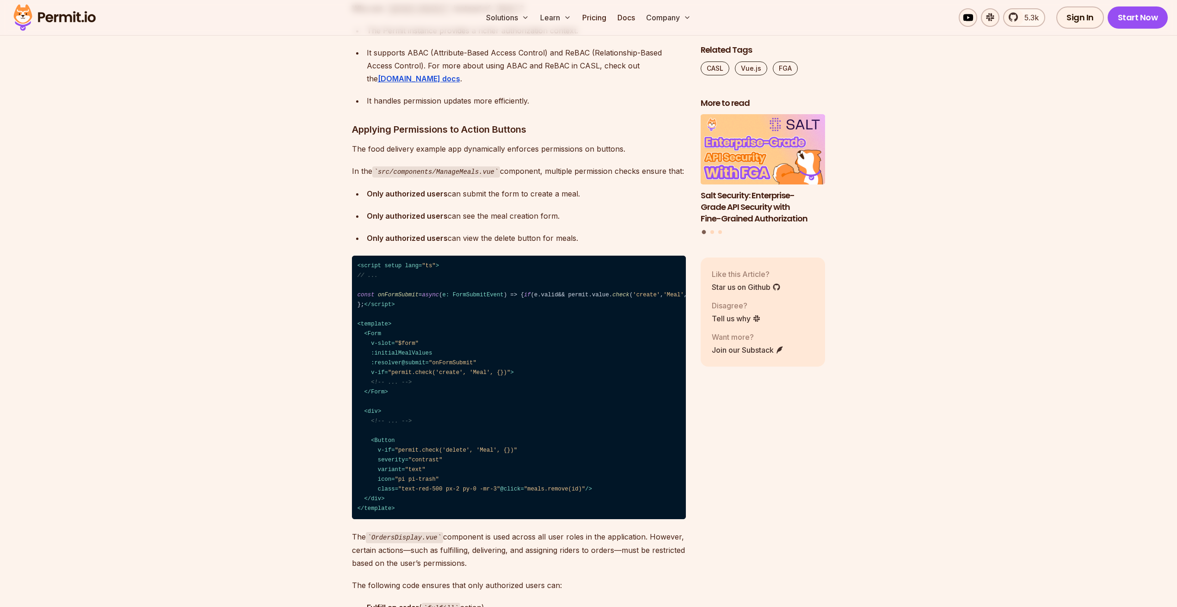
drag, startPoint x: 372, startPoint y: 328, endPoint x: 469, endPoint y: 328, distance: 97.1
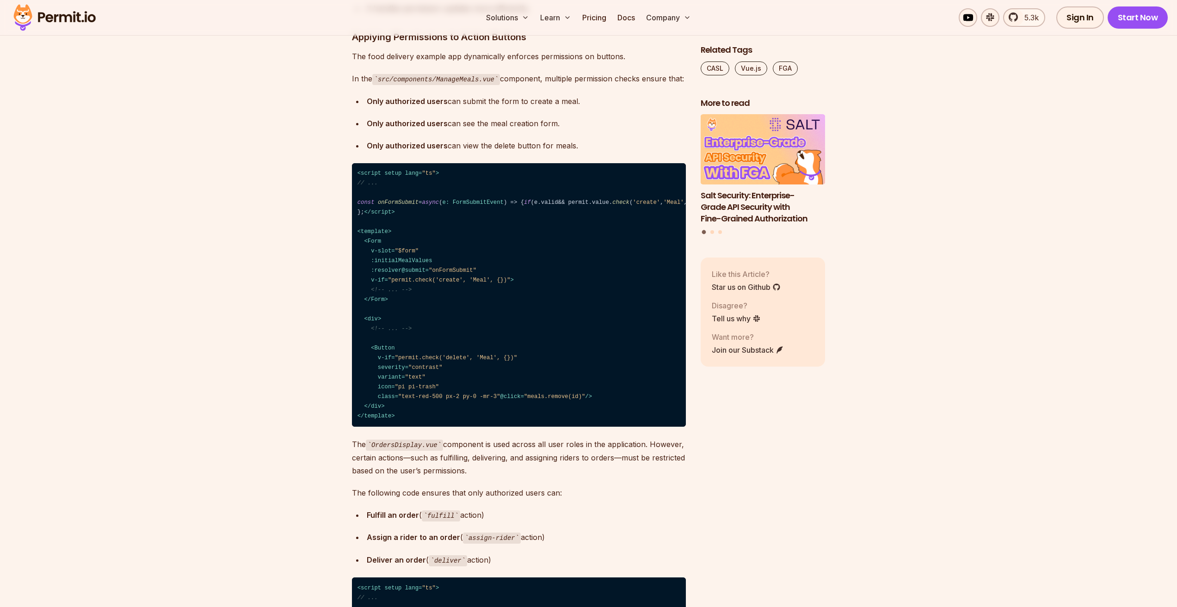
drag, startPoint x: 526, startPoint y: 266, endPoint x: 532, endPoint y: 304, distance: 38.9
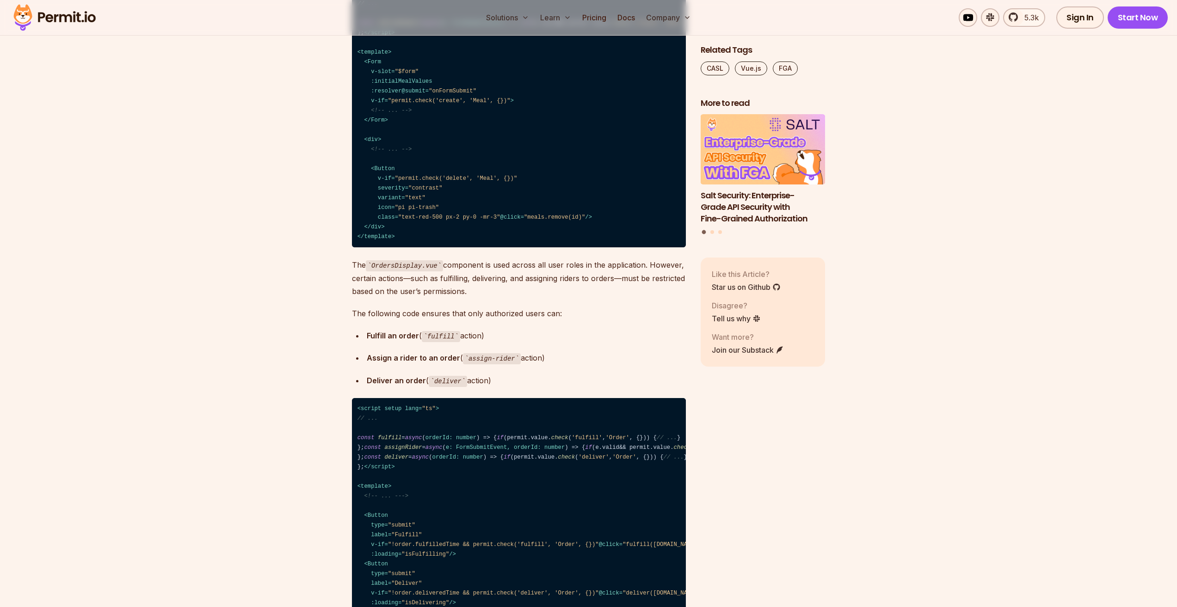
scroll to position [4904, 0]
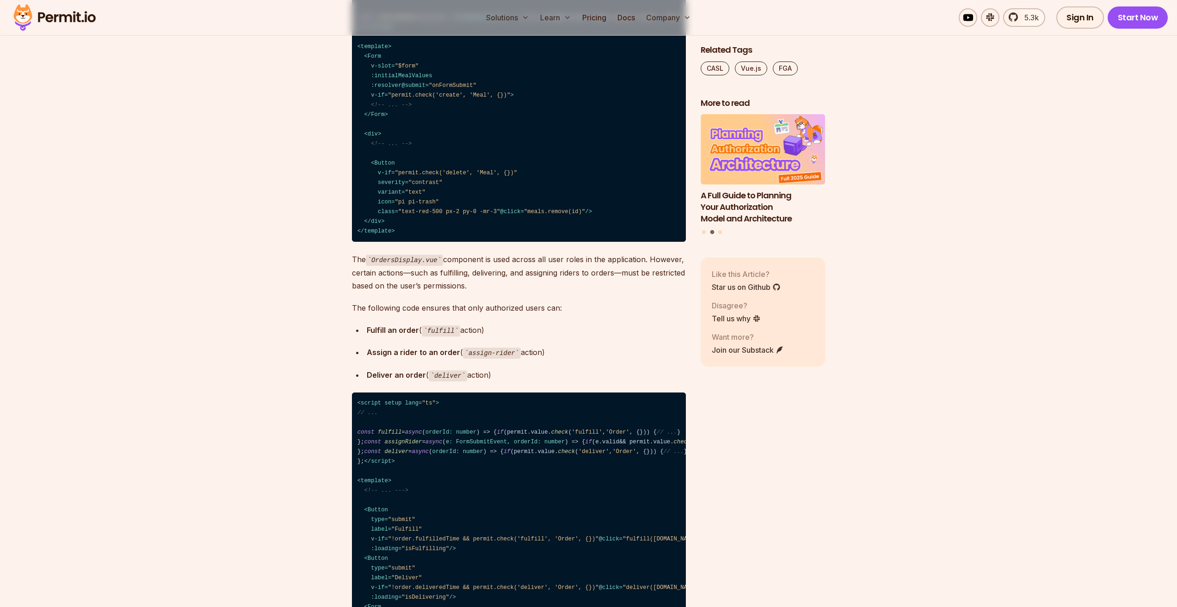
drag, startPoint x: 516, startPoint y: 211, endPoint x: 500, endPoint y: 273, distance: 64.1
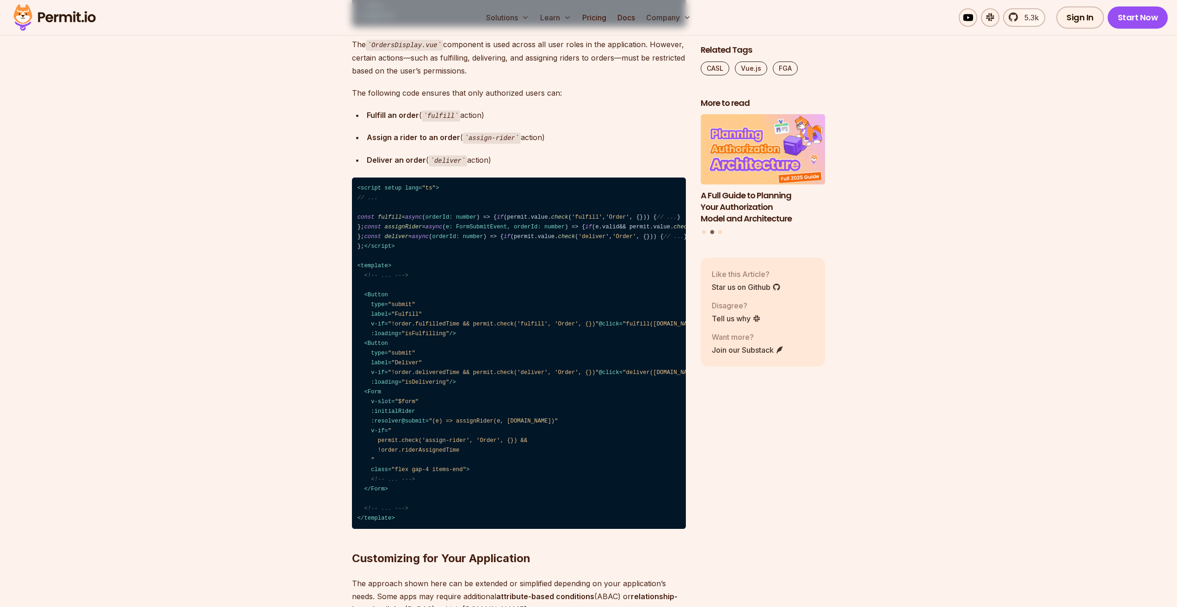
scroll to position [5135, 0]
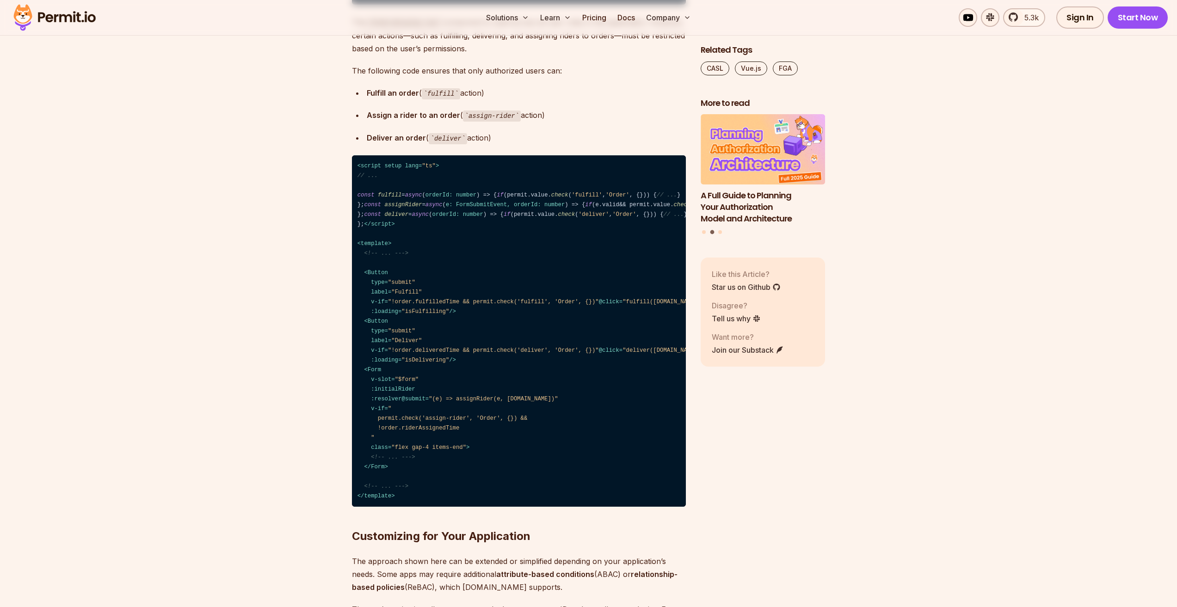
scroll to position [5181, 0]
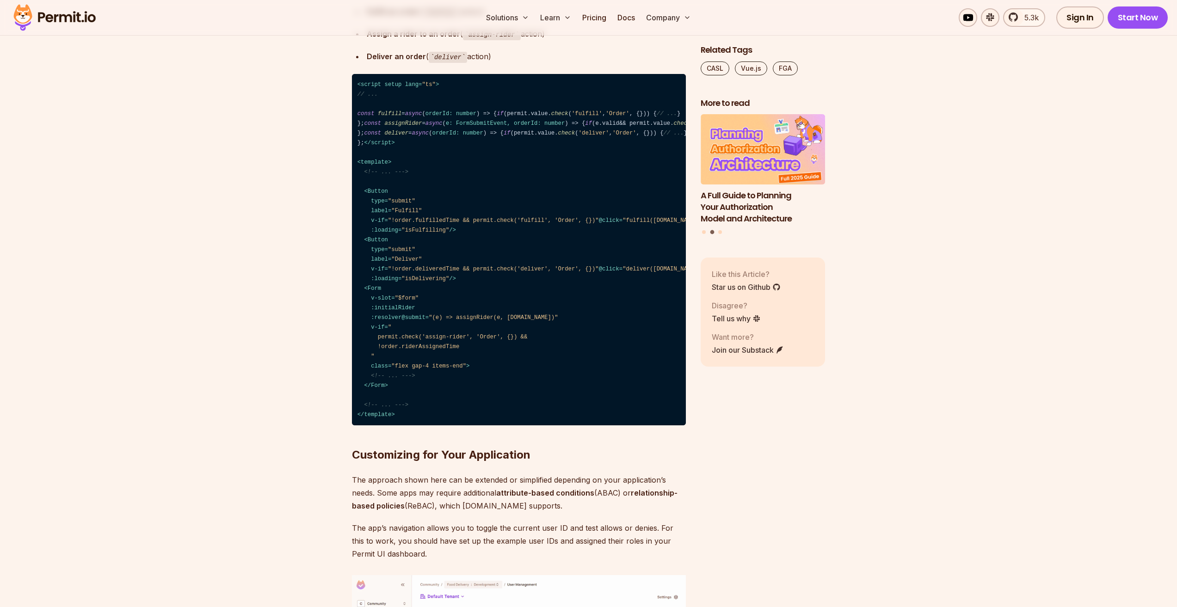
scroll to position [5274, 0]
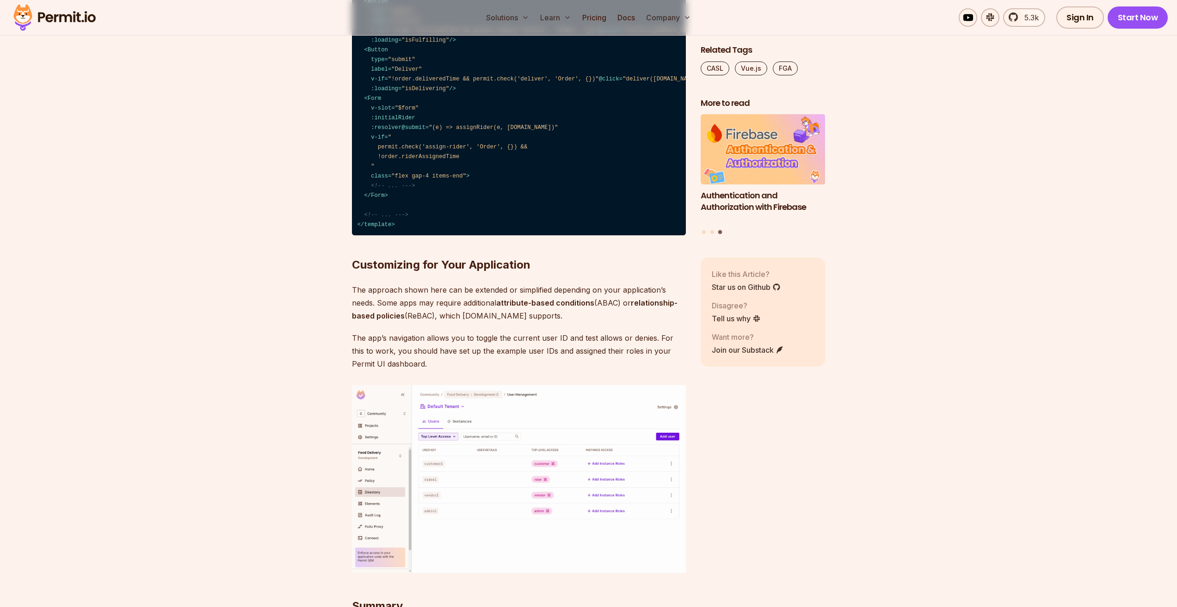
scroll to position [5459, 0]
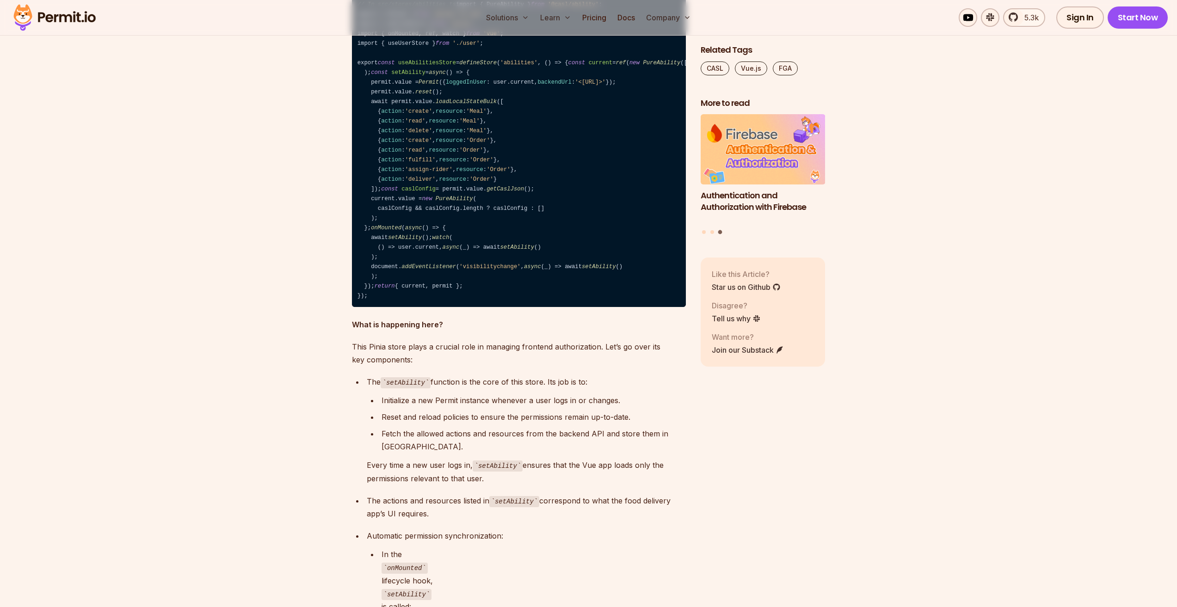
scroll to position [3655, 0]
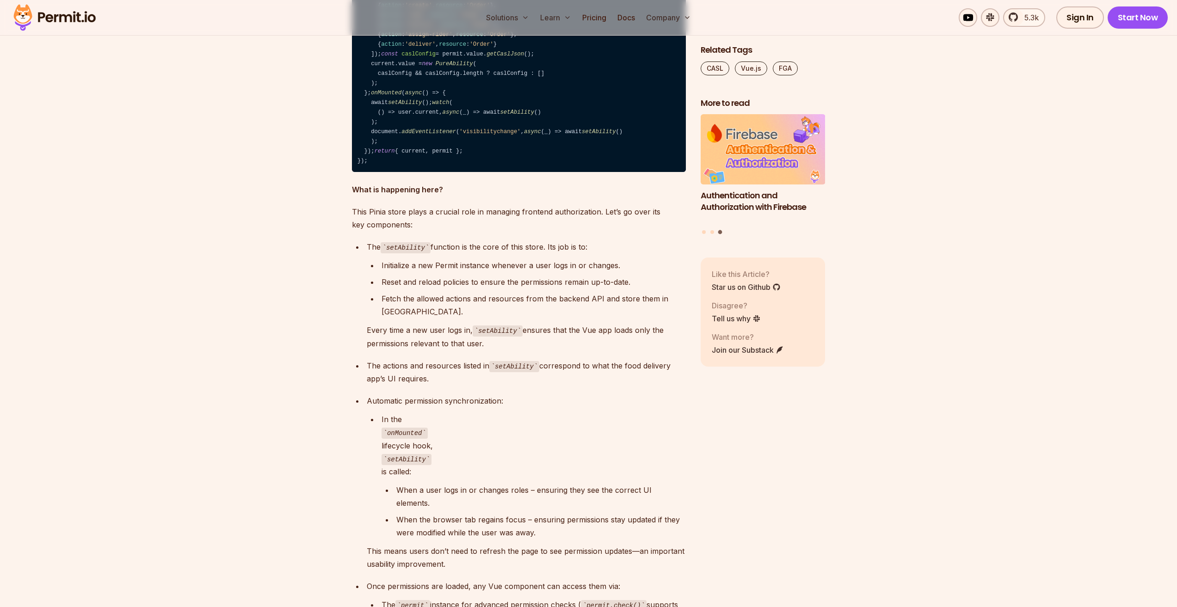
click at [480, 172] on code "// In src/stores/abilities.ts import { PureAbility } from '@casl/ability' ; imp…" at bounding box center [519, 15] width 334 height 313
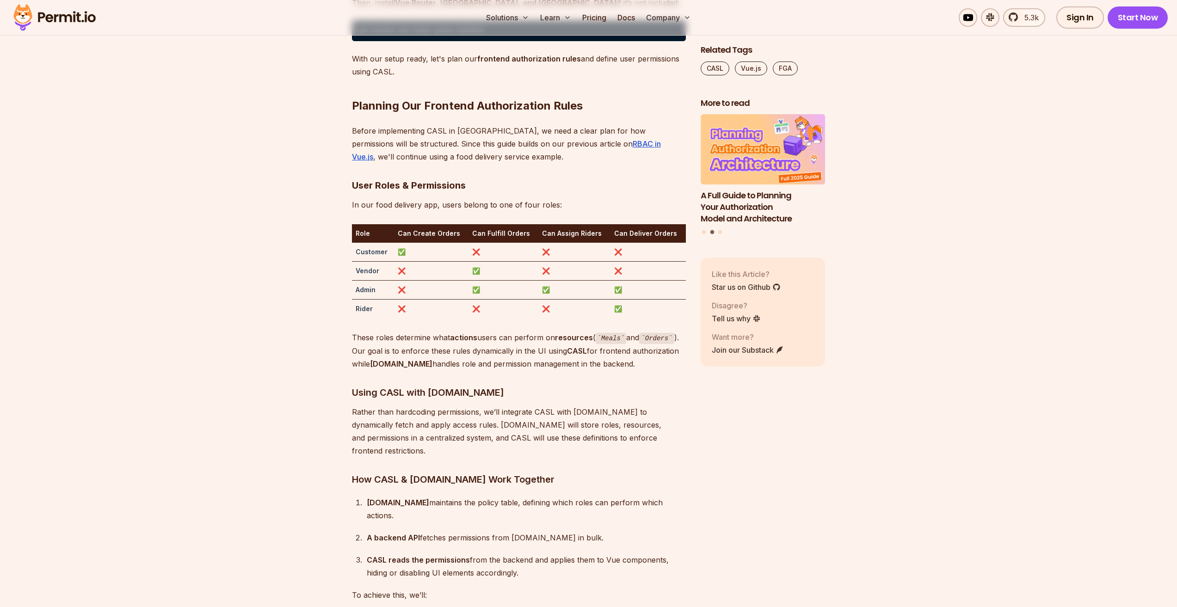
scroll to position [1804, 0]
